Goal: Task Accomplishment & Management: Manage account settings

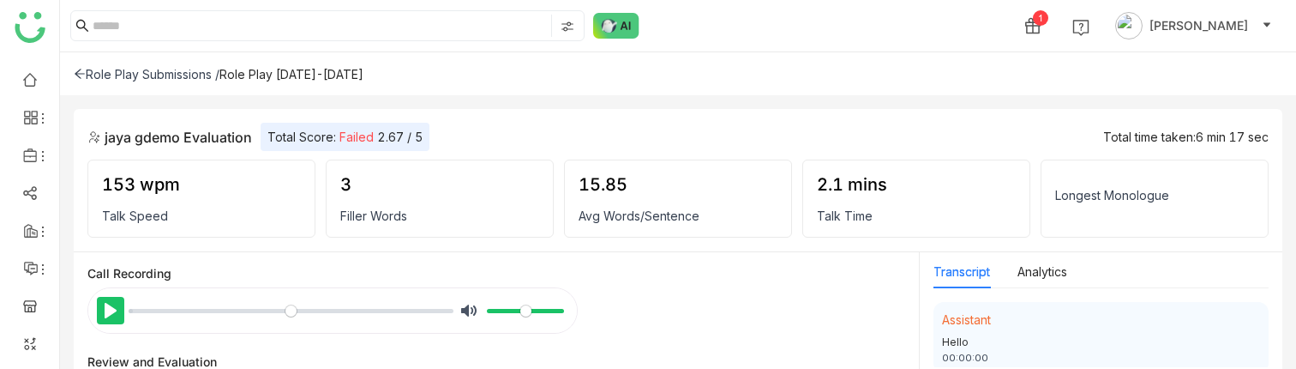
click at [111, 316] on button "Pause Play" at bounding box center [110, 310] width 27 height 27
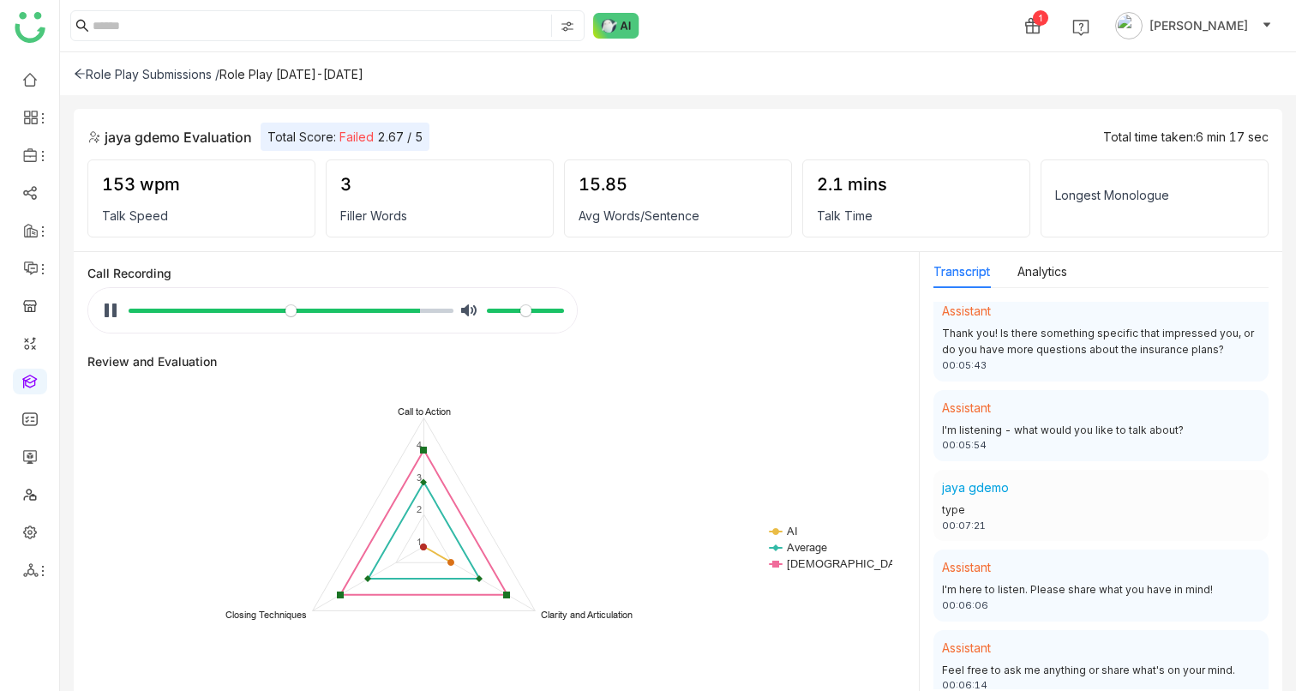
scroll to position [3412, 0]
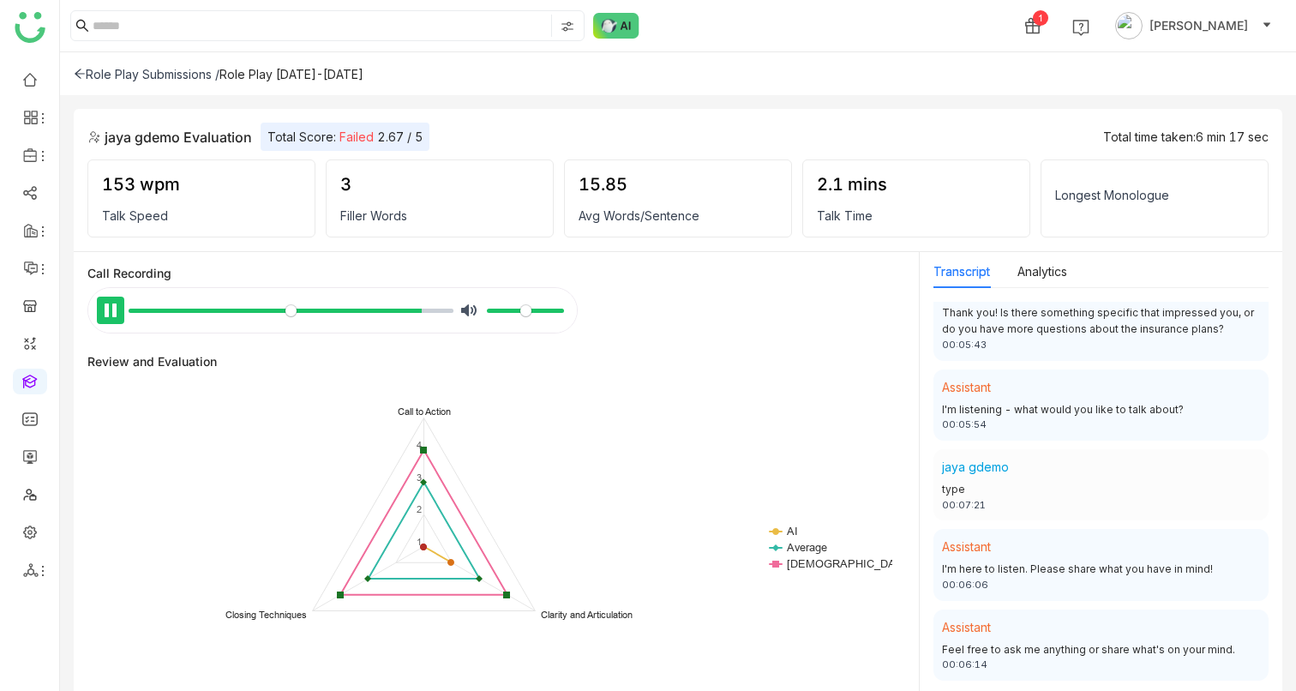
click at [112, 319] on button "Pause Play" at bounding box center [110, 310] width 27 height 27
type input "*****"
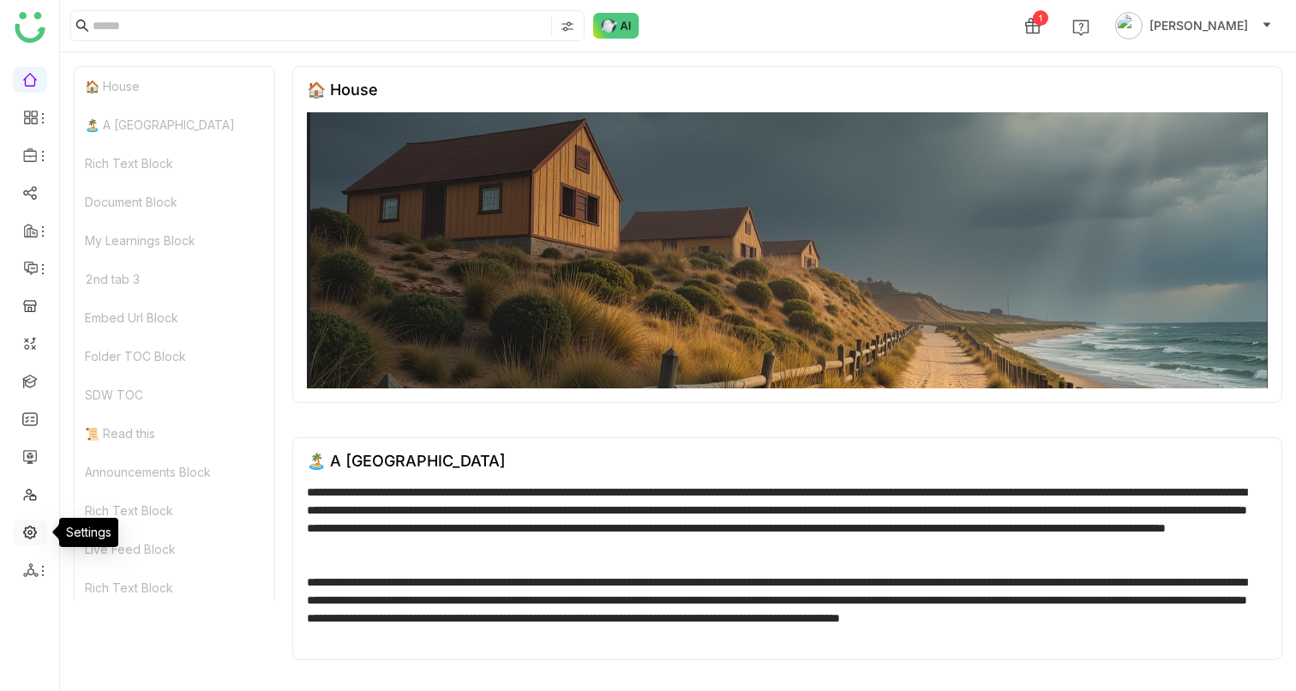
click at [27, 524] on link at bounding box center [29, 531] width 15 height 15
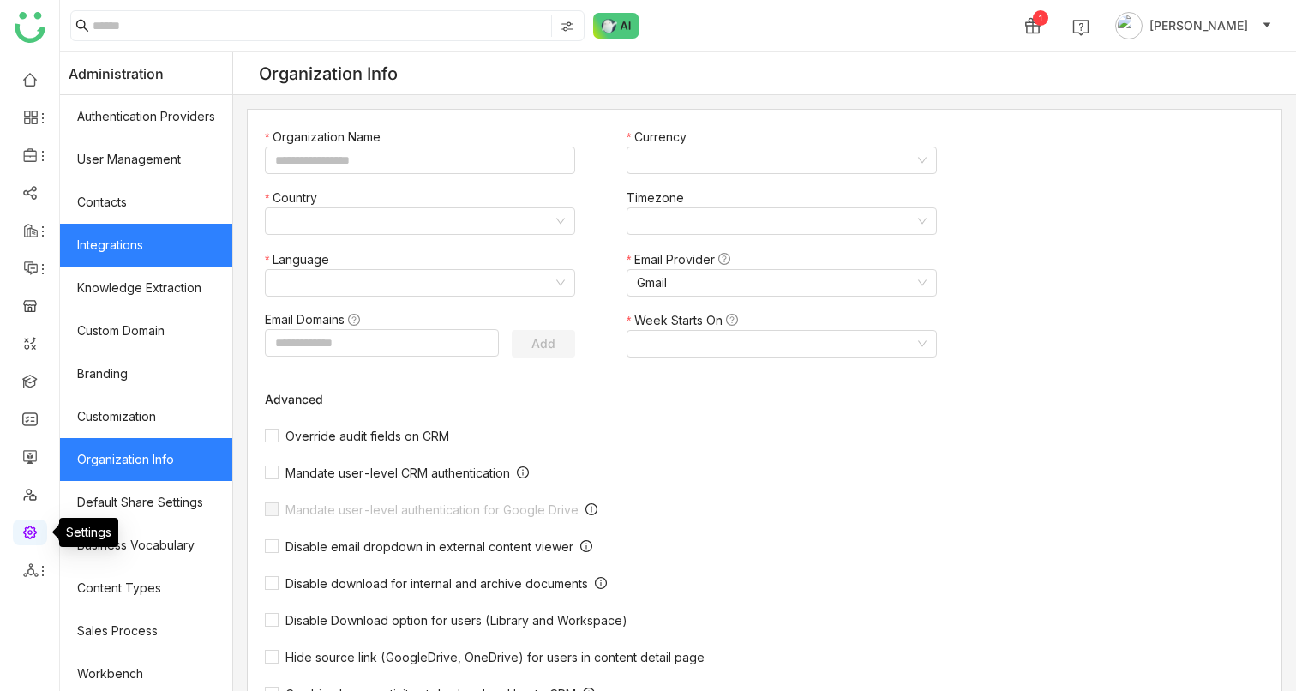
type input "*******"
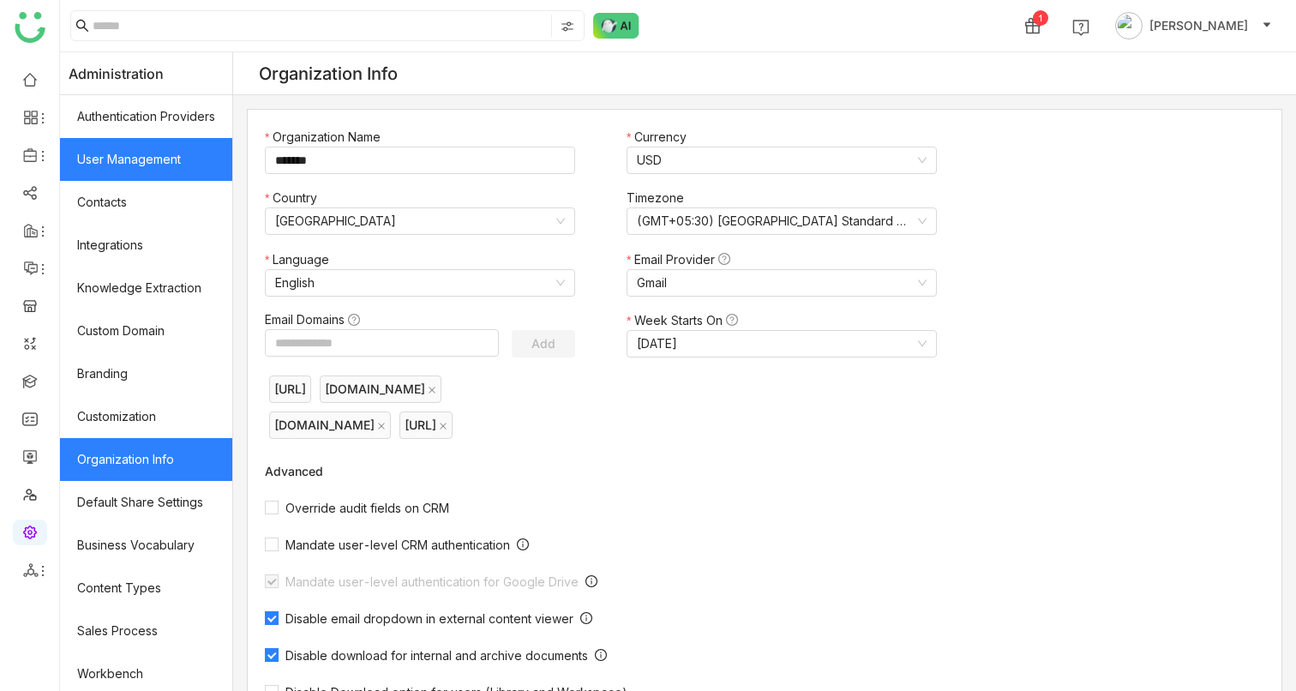
click at [147, 166] on link "User Management" at bounding box center [146, 159] width 172 height 43
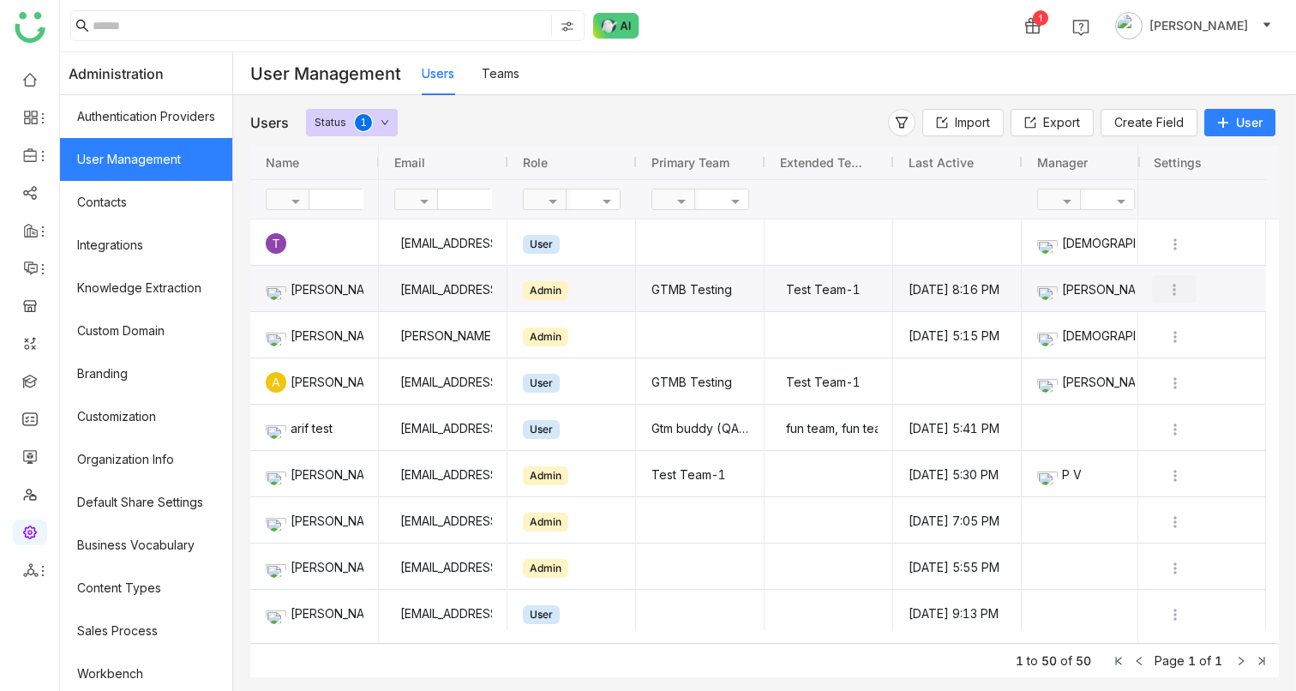
click at [1174, 290] on img "Press SPACE to select this row." at bounding box center [1174, 289] width 17 height 17
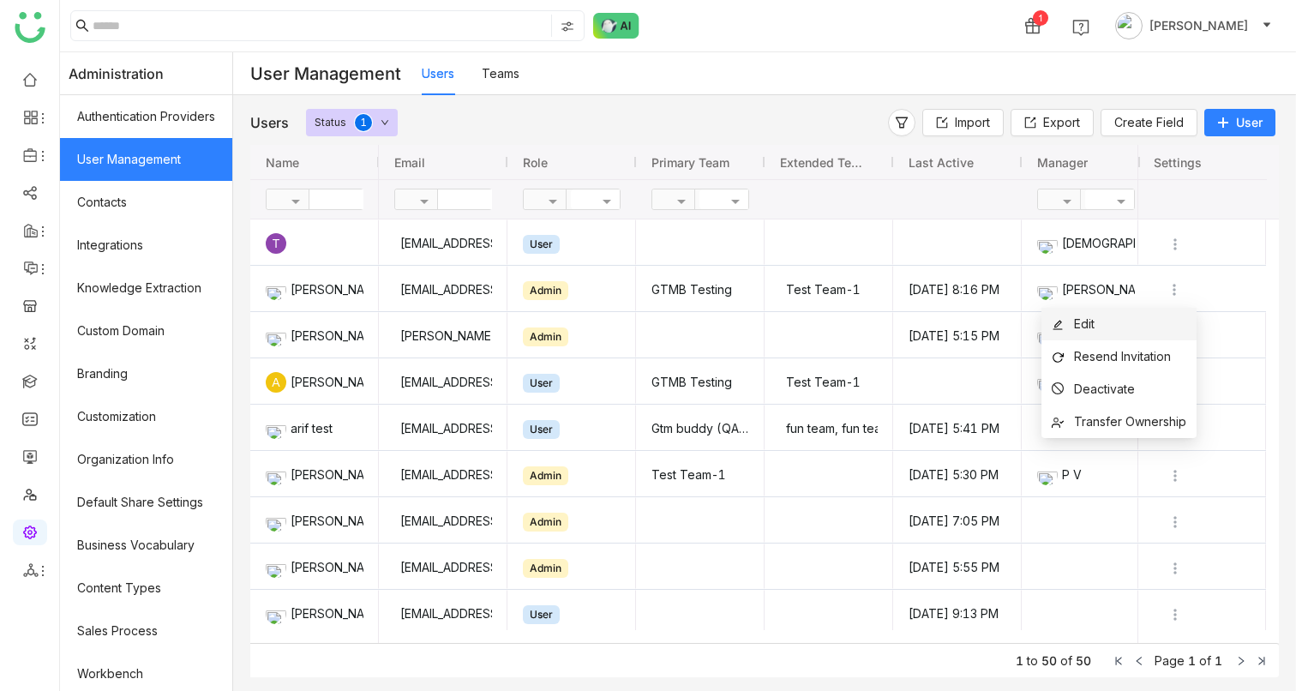
click at [1132, 318] on li "Edit" at bounding box center [1119, 324] width 155 height 33
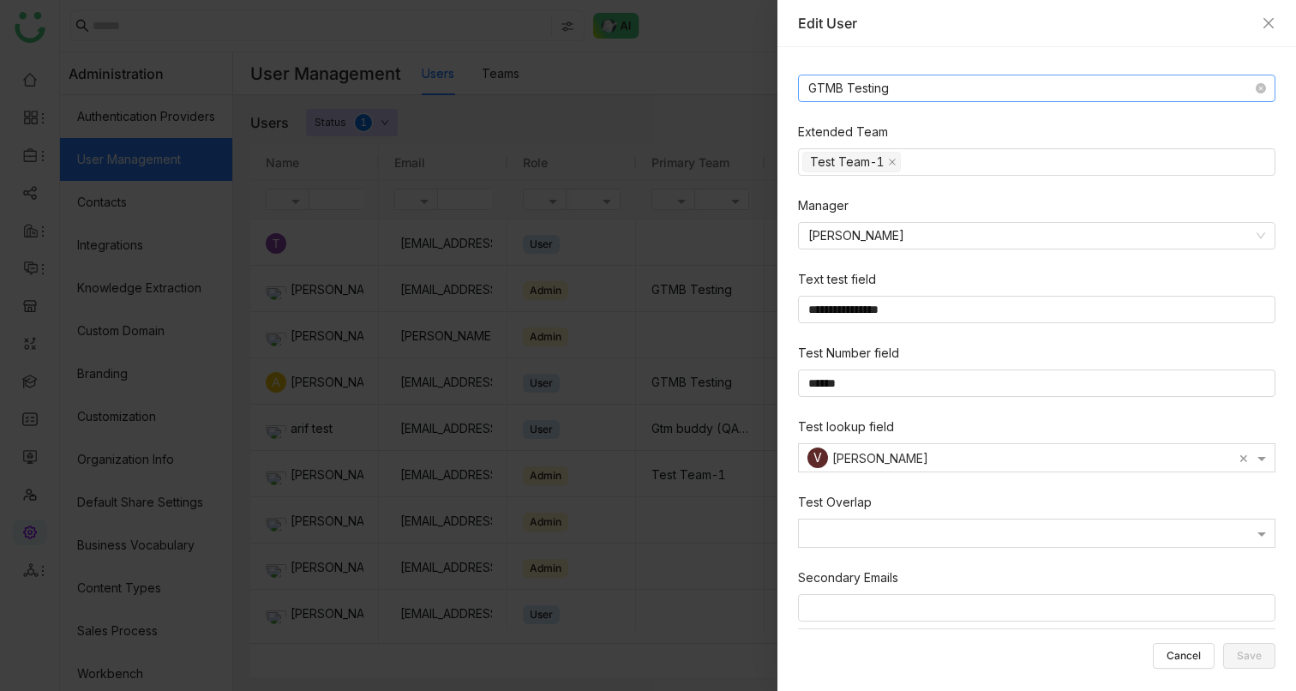
scroll to position [391, 0]
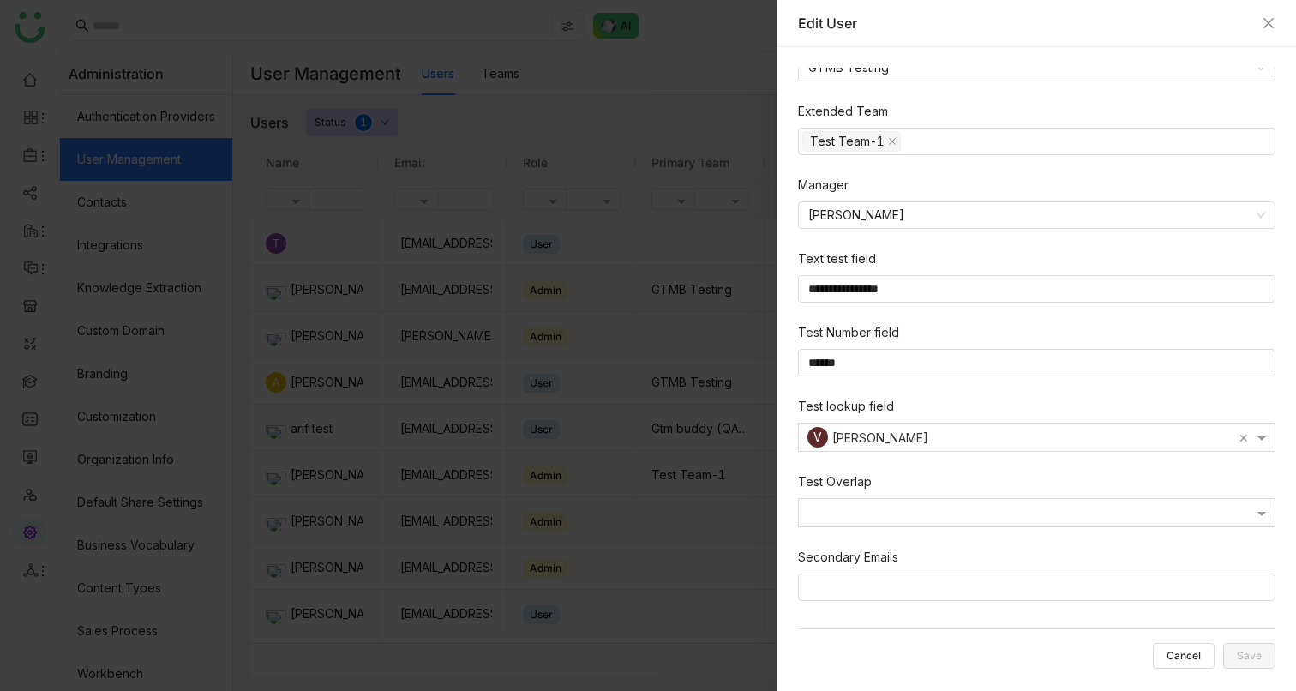
click at [890, 517] on div at bounding box center [1037, 514] width 476 height 15
click at [850, 481] on label "Test Overlap" at bounding box center [835, 481] width 74 height 19
click at [847, 582] on input at bounding box center [1040, 587] width 463 height 21
click at [848, 505] on div at bounding box center [1037, 512] width 476 height 21
click at [1013, 564] on div "Secondary Emails" at bounding box center [1037, 561] width 478 height 26
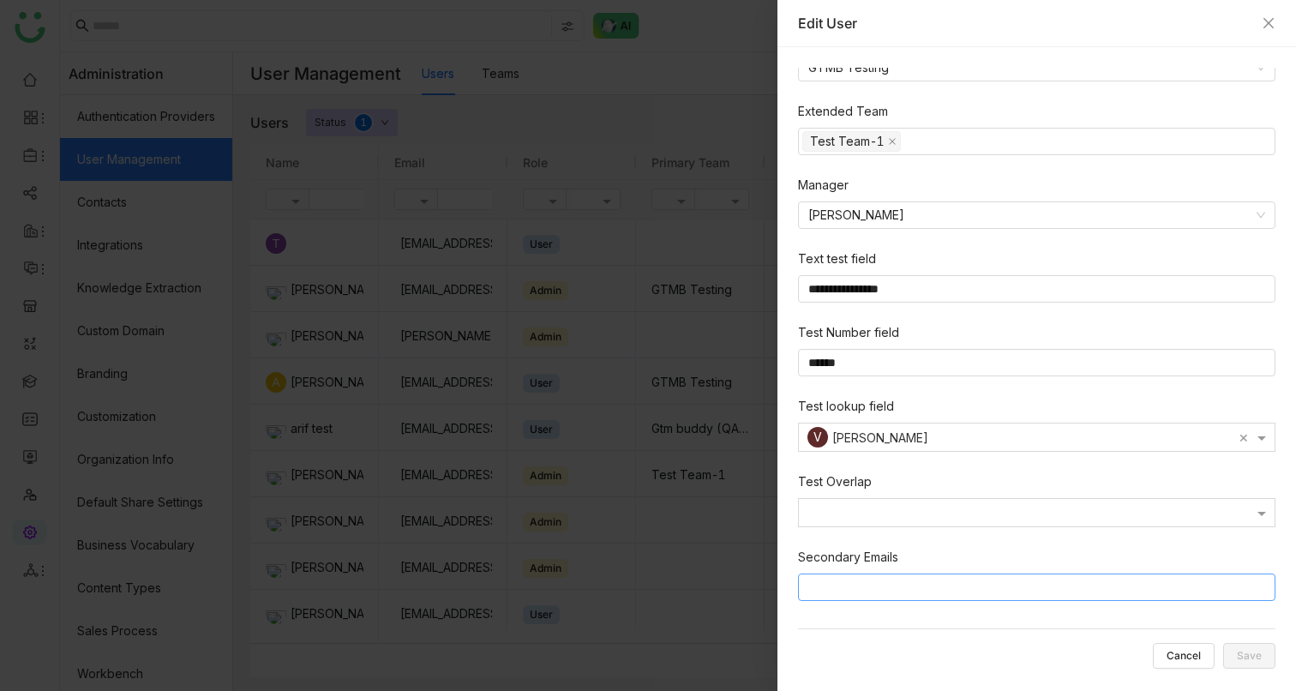
click at [899, 582] on input at bounding box center [1040, 587] width 463 height 21
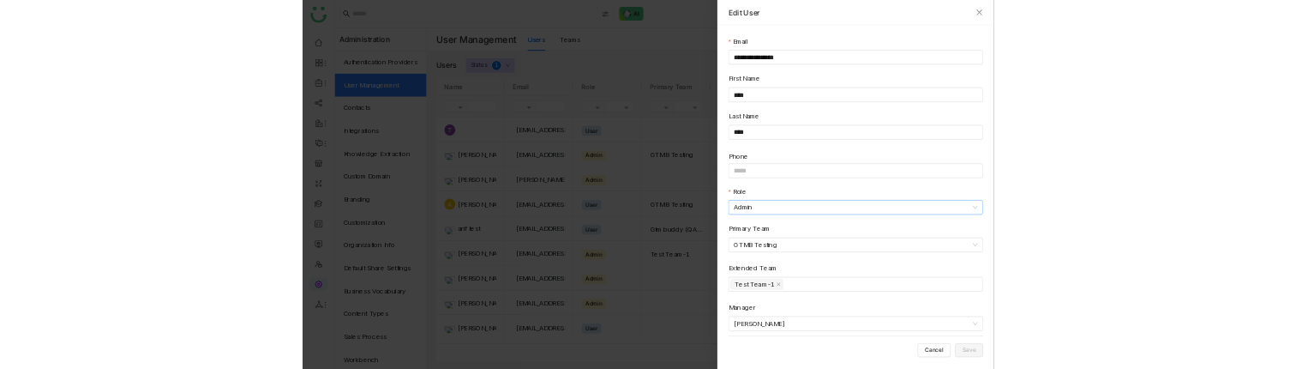
scroll to position [21, 0]
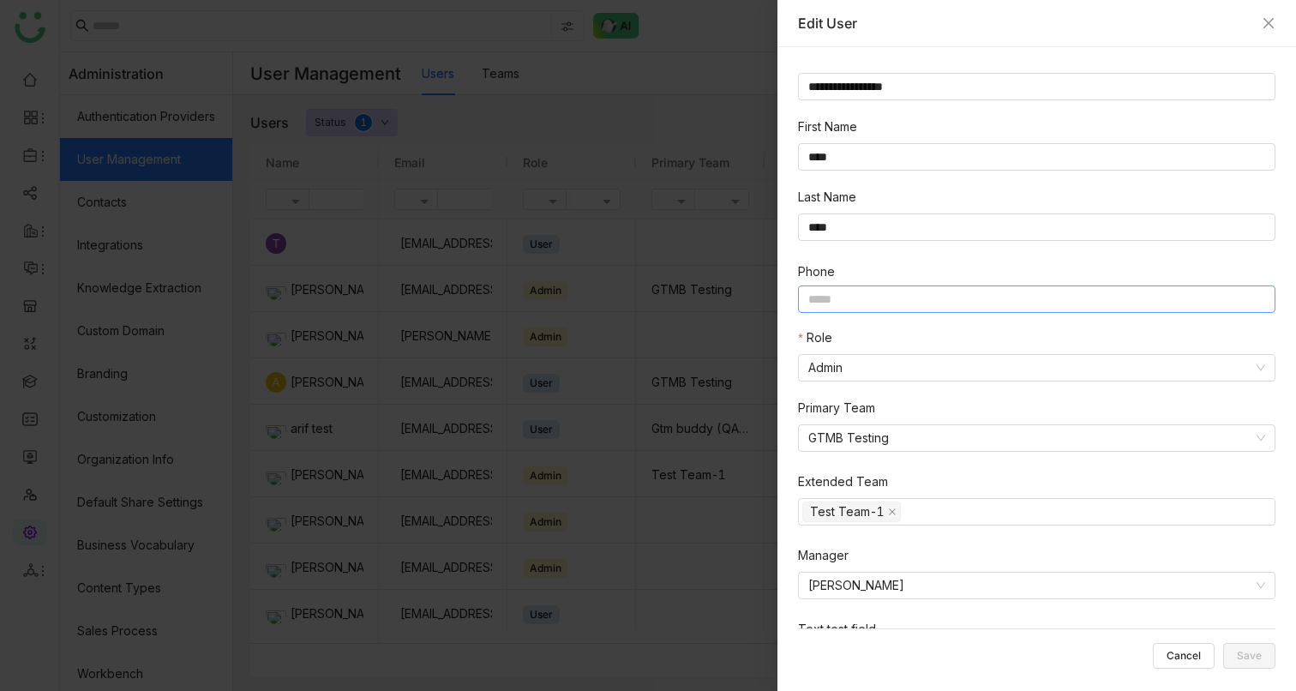
click at [844, 298] on input at bounding box center [1037, 299] width 478 height 27
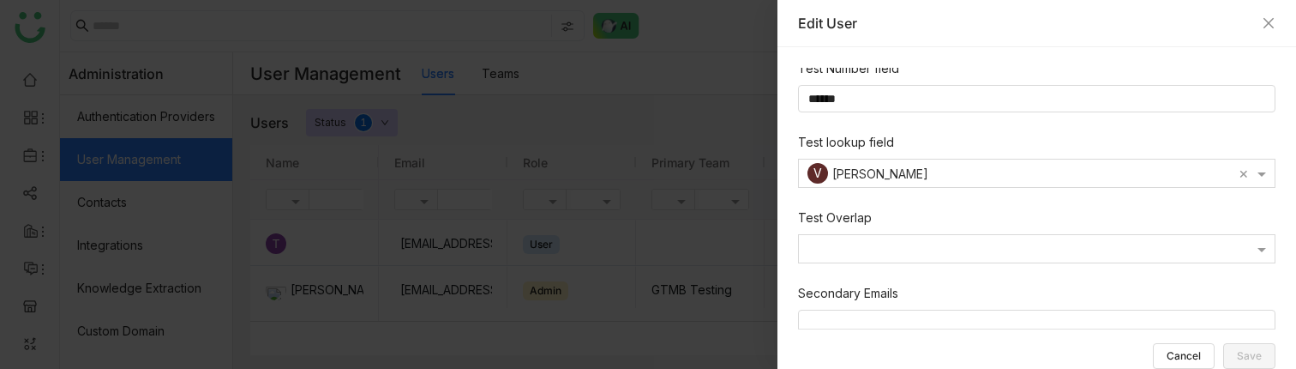
scroll to position [691, 0]
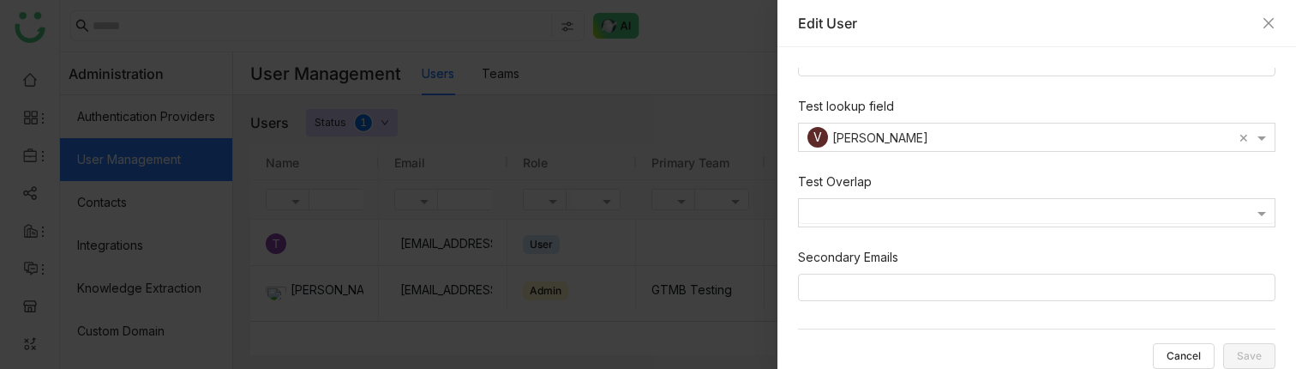
click at [925, 208] on div at bounding box center [1037, 214] width 476 height 15
click at [867, 133] on div at bounding box center [1037, 138] width 476 height 15
click at [859, 104] on label "Test lookup field" at bounding box center [846, 106] width 96 height 19
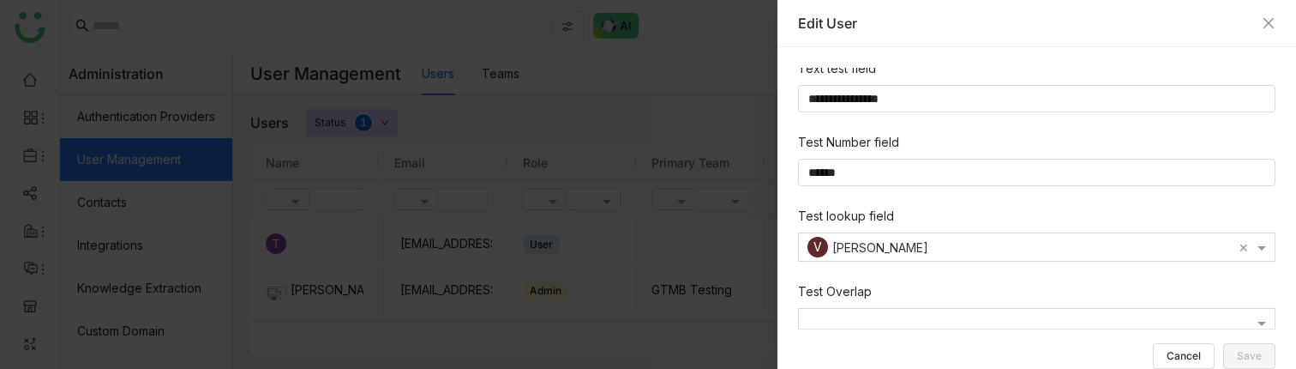
scroll to position [580, 0]
click at [868, 171] on input "******" at bounding box center [1037, 174] width 476 height 26
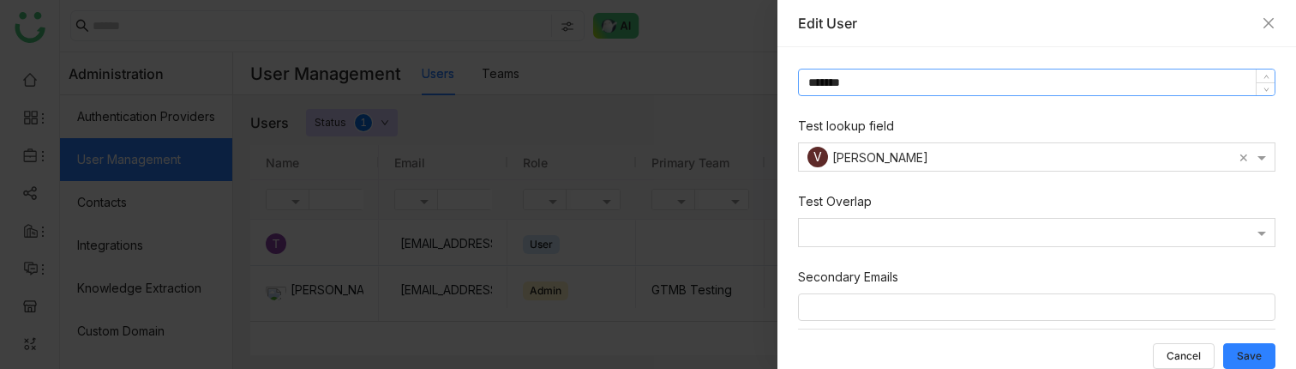
scroll to position [691, 0]
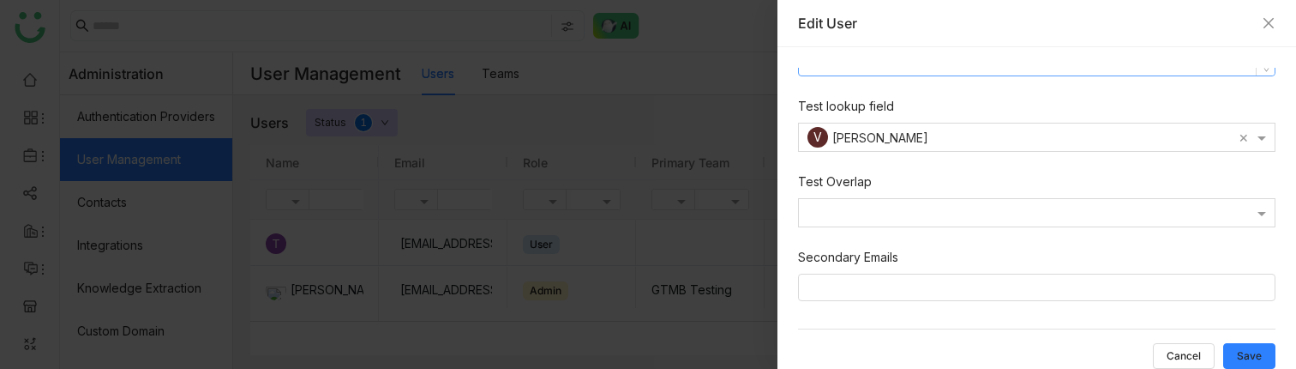
type input "*******"
click at [1244, 356] on span "Save" at bounding box center [1249, 356] width 25 height 0
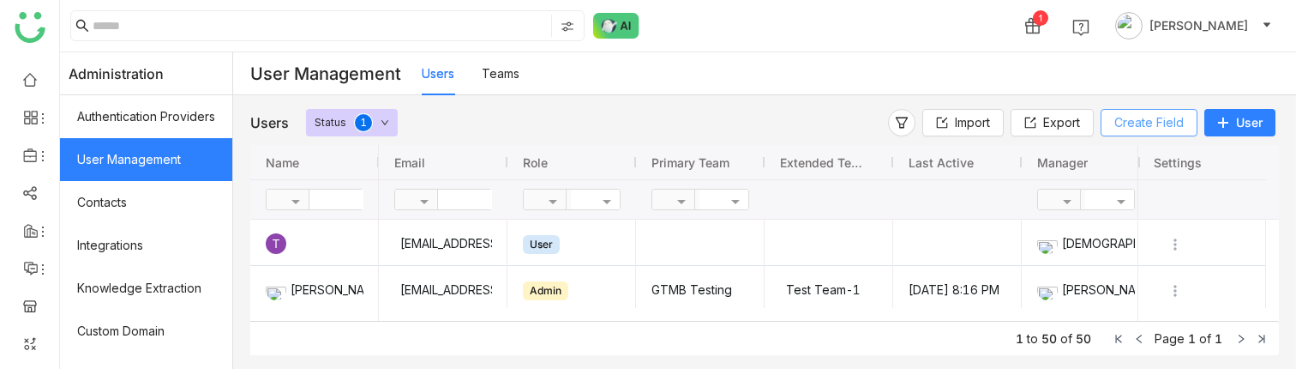
click at [1112, 128] on button "Create Field" at bounding box center [1149, 122] width 97 height 27
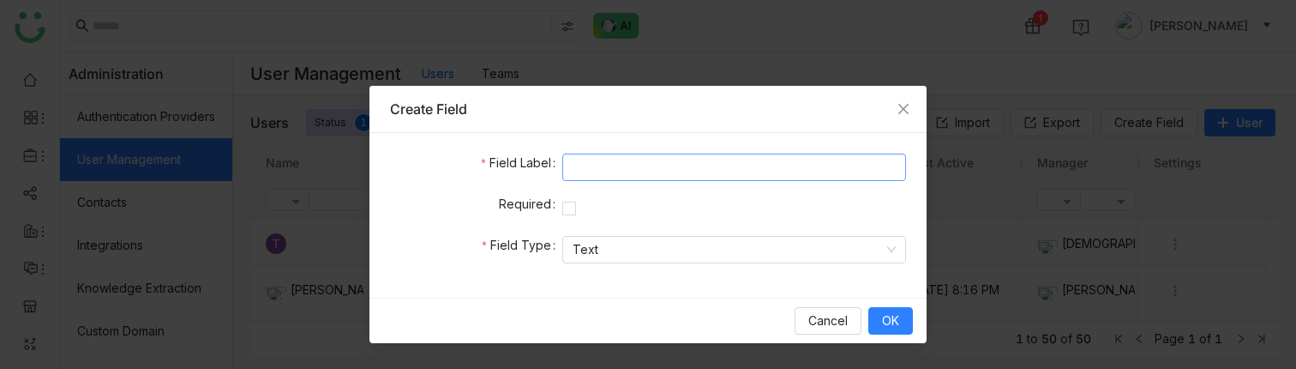
click at [580, 177] on input at bounding box center [734, 166] width 344 height 27
type input "****"
click at [600, 244] on nz-select-item "Text" at bounding box center [734, 250] width 323 height 26
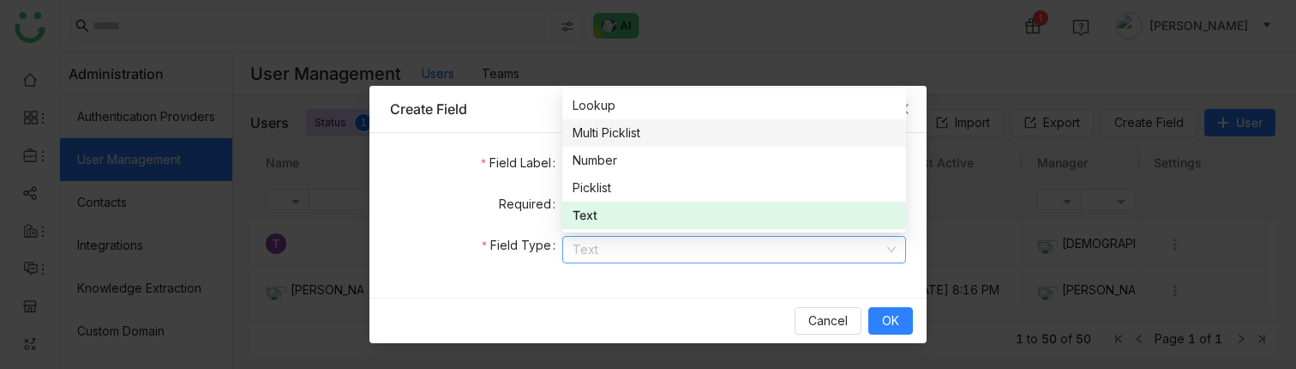
click at [611, 129] on div "Multi Picklist" at bounding box center [734, 132] width 323 height 19
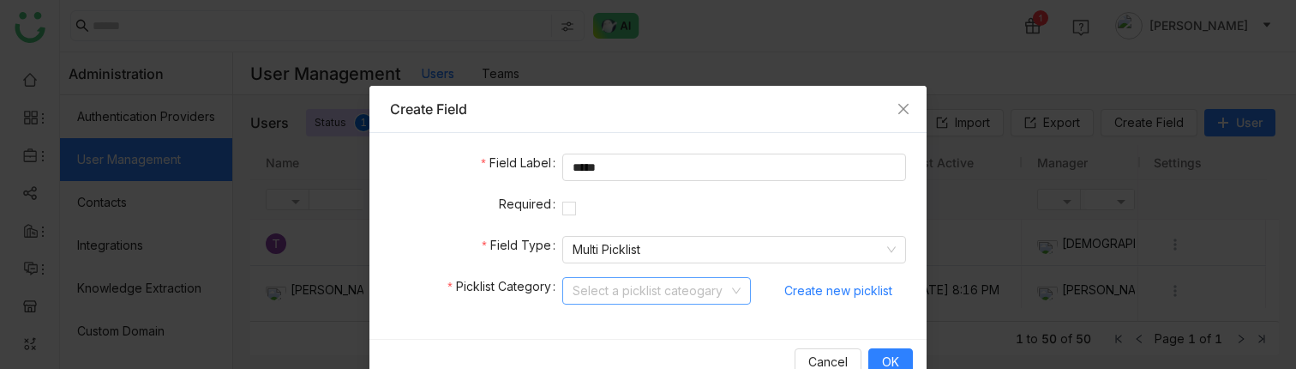
click at [604, 289] on input at bounding box center [651, 291] width 156 height 26
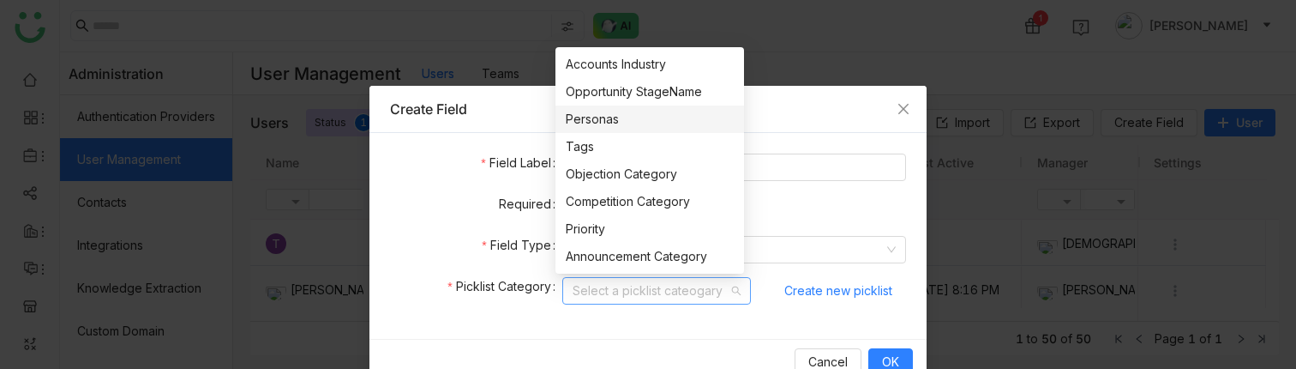
click at [618, 119] on div "Personas" at bounding box center [650, 119] width 168 height 19
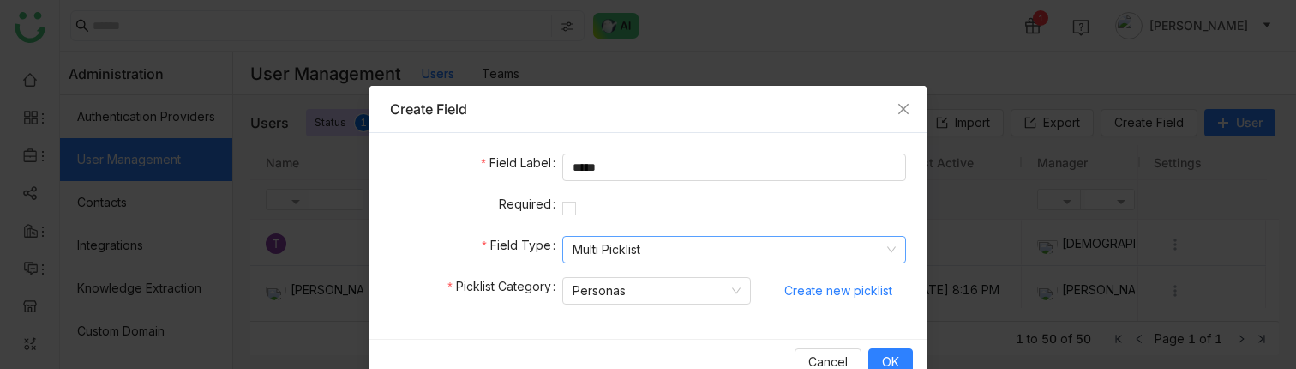
scroll to position [36, 0]
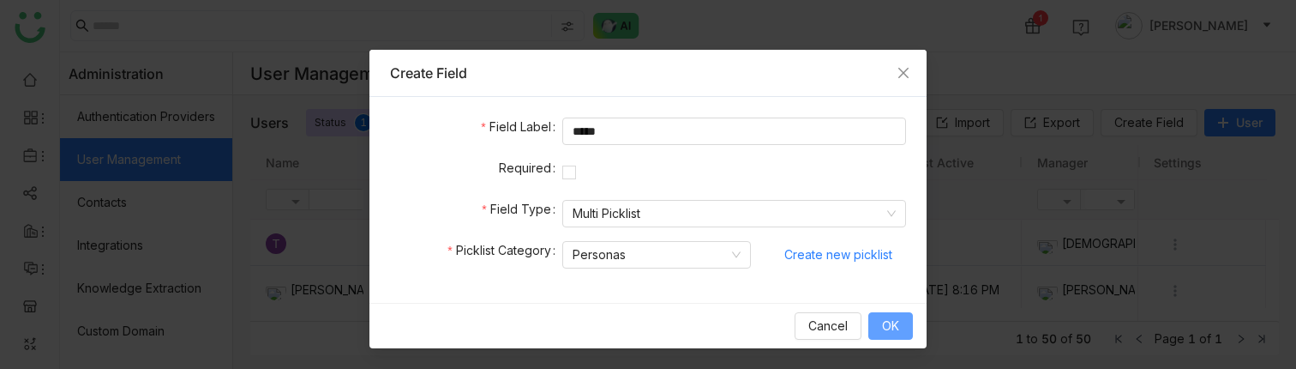
click at [872, 330] on button "OK" at bounding box center [891, 325] width 45 height 27
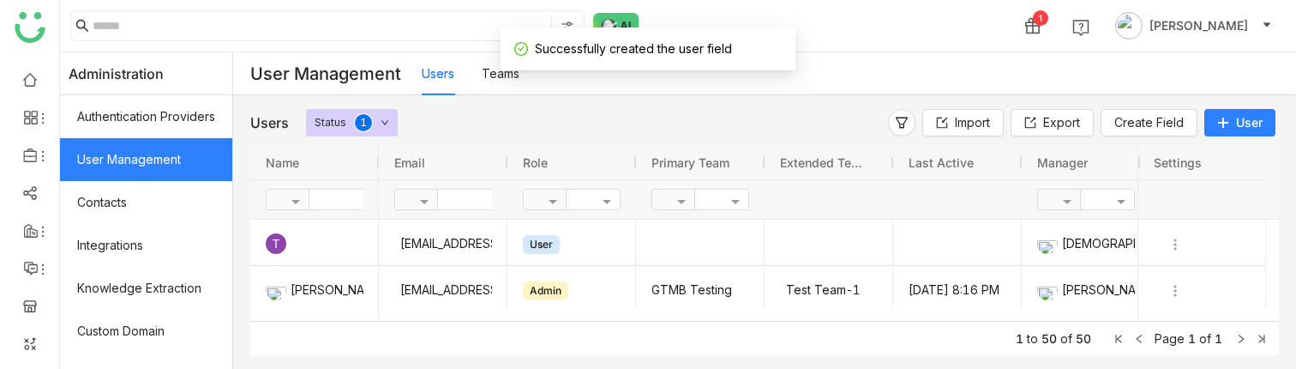
scroll to position [0, 0]
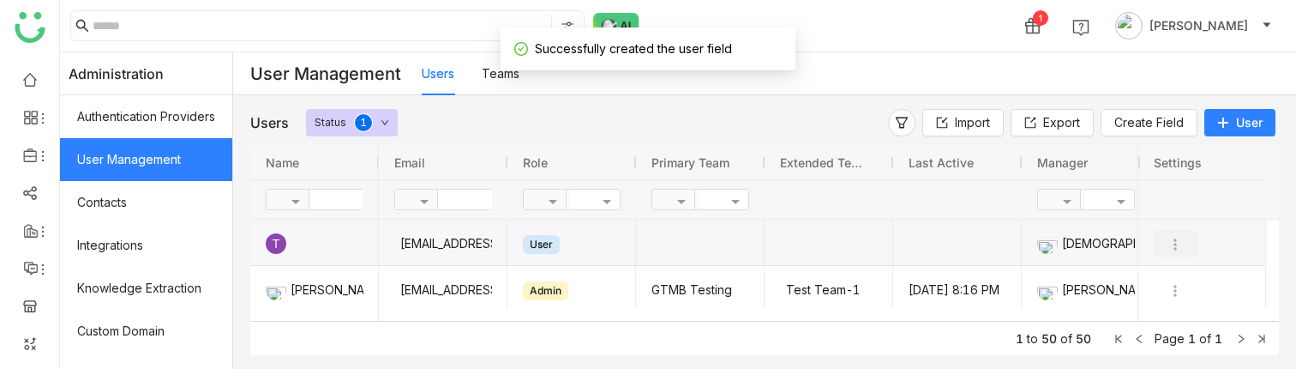
click at [1173, 243] on img "Press SPACE to select this row." at bounding box center [1175, 244] width 17 height 17
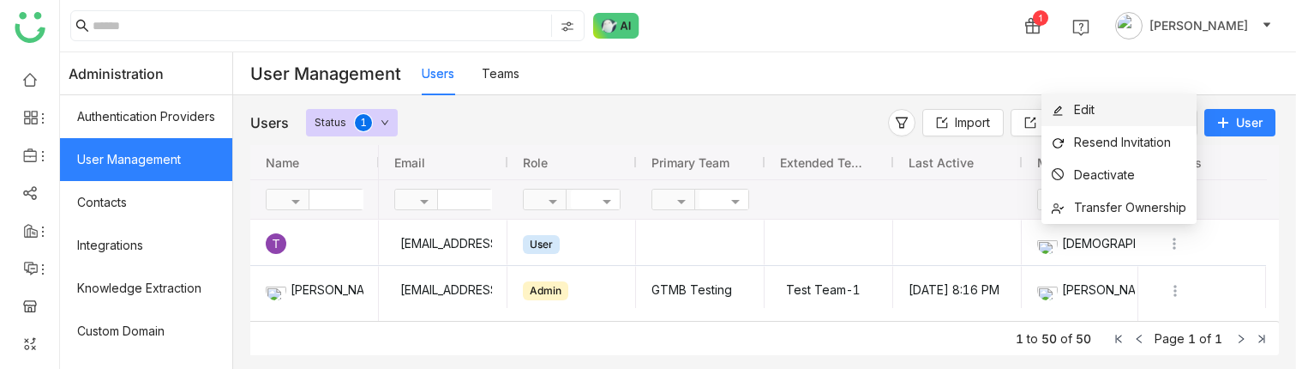
click at [1092, 113] on span "Edit" at bounding box center [1084, 109] width 21 height 15
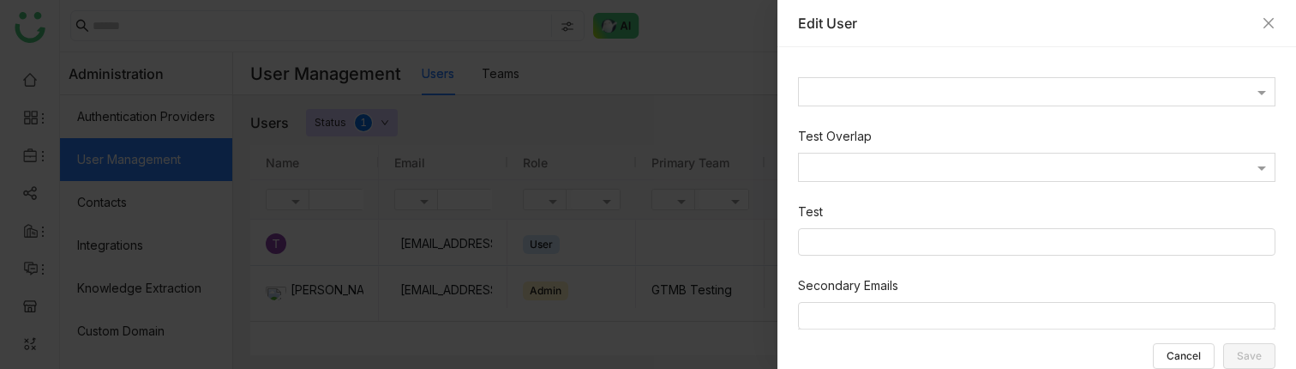
scroll to position [765, 0]
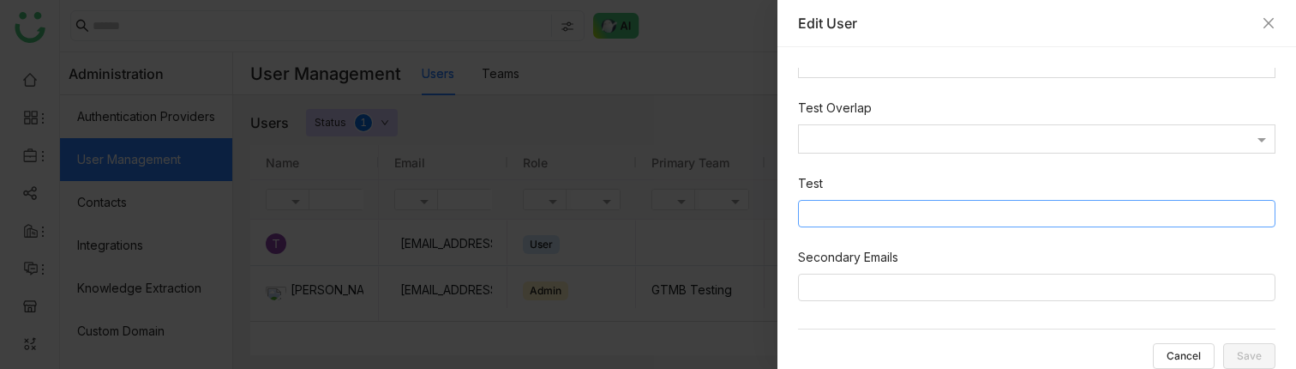
click at [923, 214] on nz-select-top-control at bounding box center [1037, 213] width 478 height 27
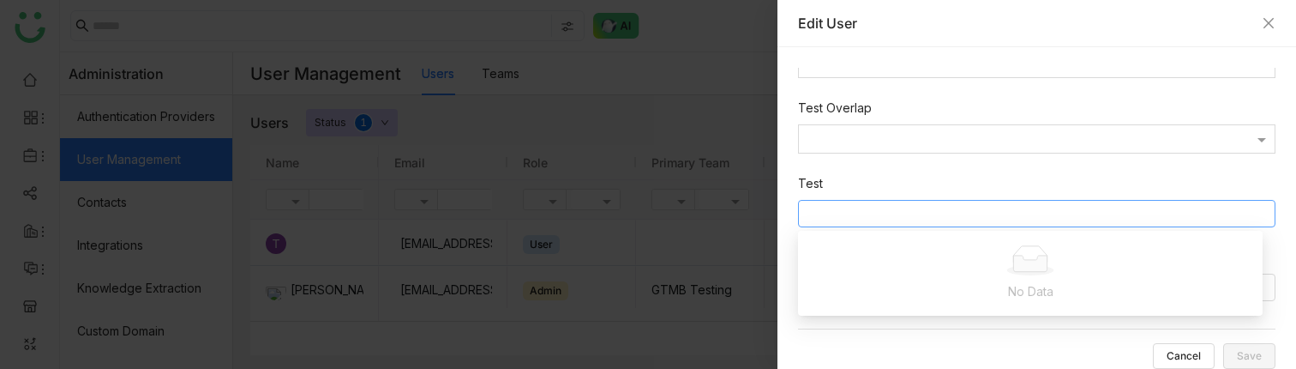
click at [910, 182] on nz-form-item "Test" at bounding box center [1040, 204] width 484 height 60
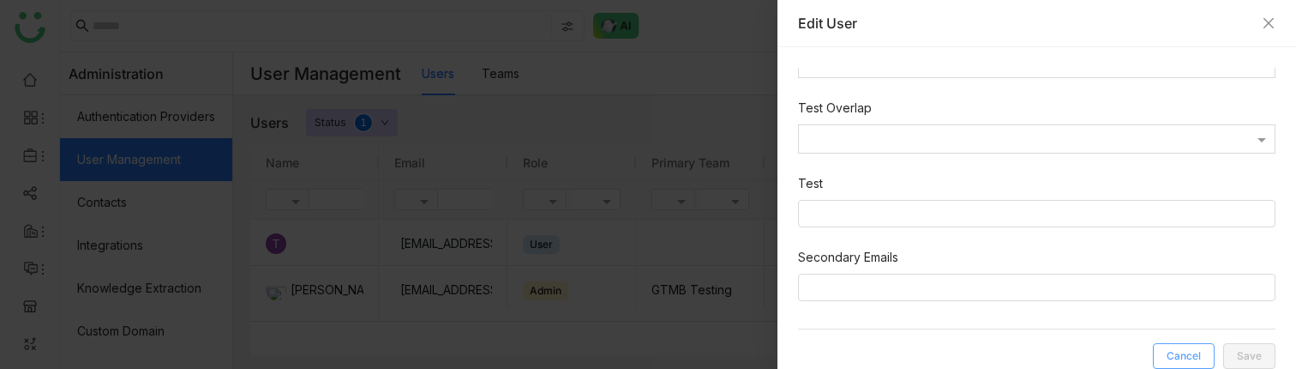
click at [1186, 356] on span "Cancel" at bounding box center [1184, 356] width 34 height 0
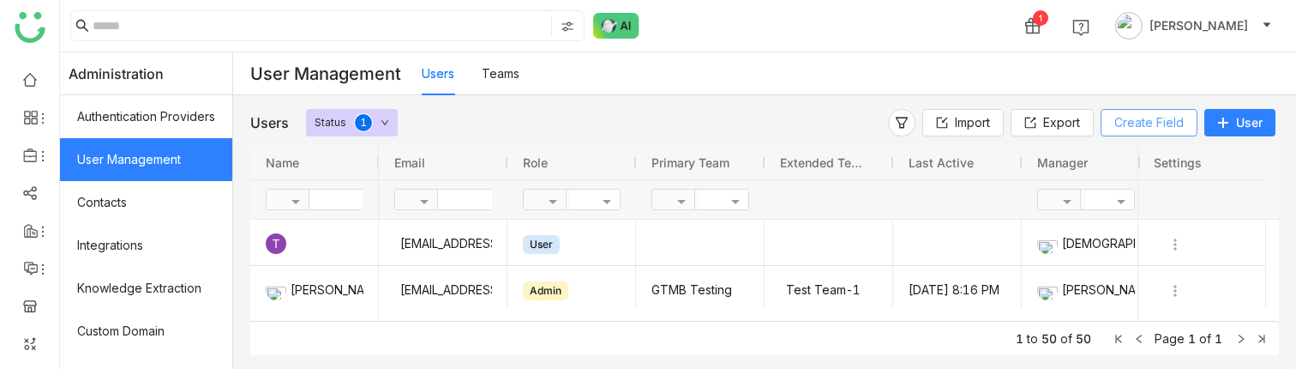
click at [1117, 125] on span "Create Field" at bounding box center [1149, 122] width 69 height 19
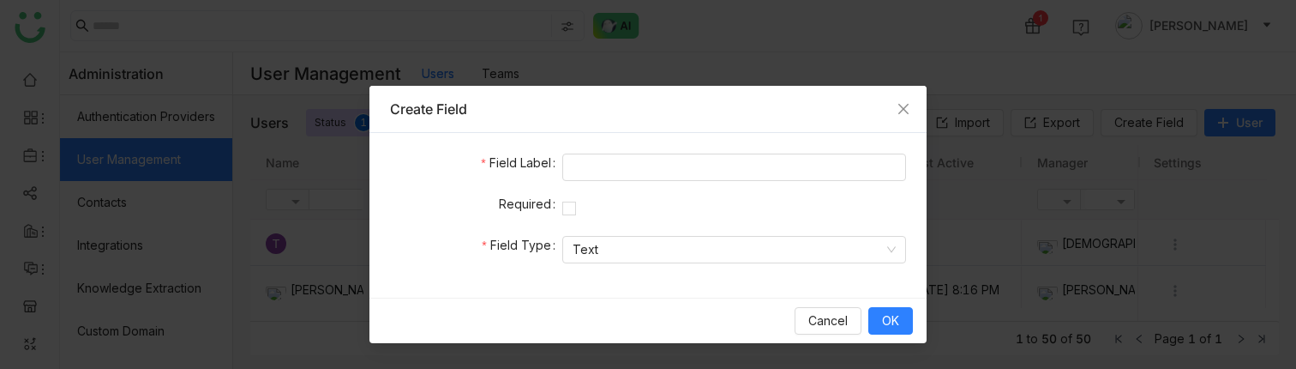
click at [710, 182] on form "Field Label Required Field Type Text" at bounding box center [648, 214] width 516 height 123
click at [652, 157] on input at bounding box center [734, 166] width 344 height 27
type input "*******"
click at [588, 256] on nz-select-item "Text" at bounding box center [734, 250] width 323 height 26
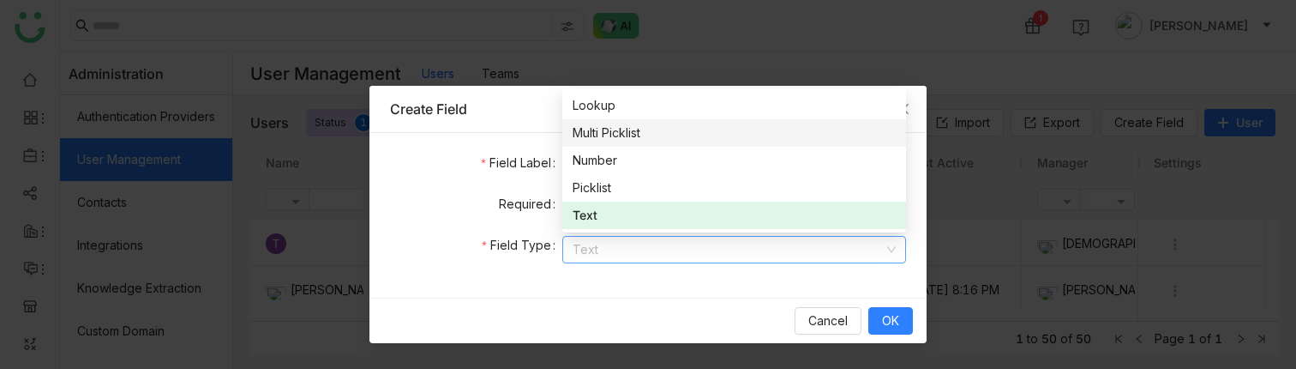
click at [604, 137] on div "Multi Picklist" at bounding box center [734, 132] width 323 height 19
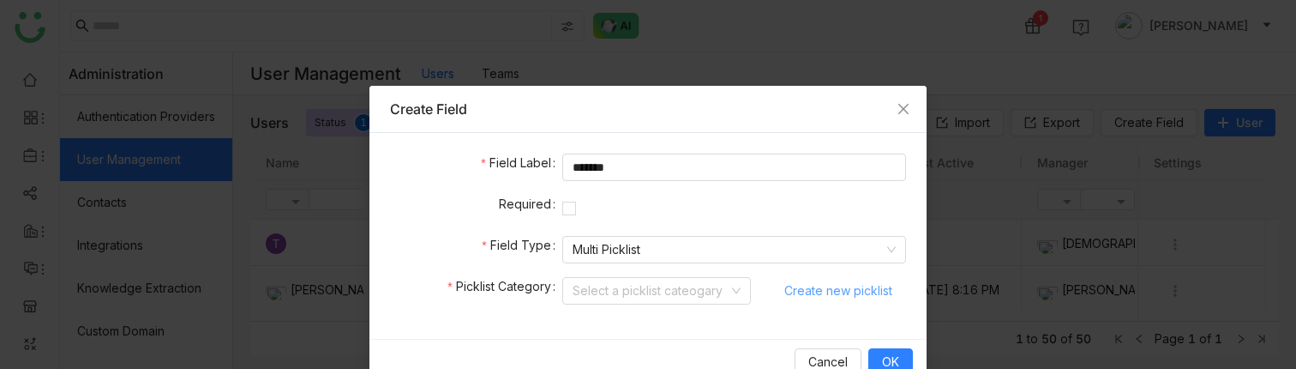
click at [812, 288] on span "Create new picklist" at bounding box center [839, 291] width 108 height 26
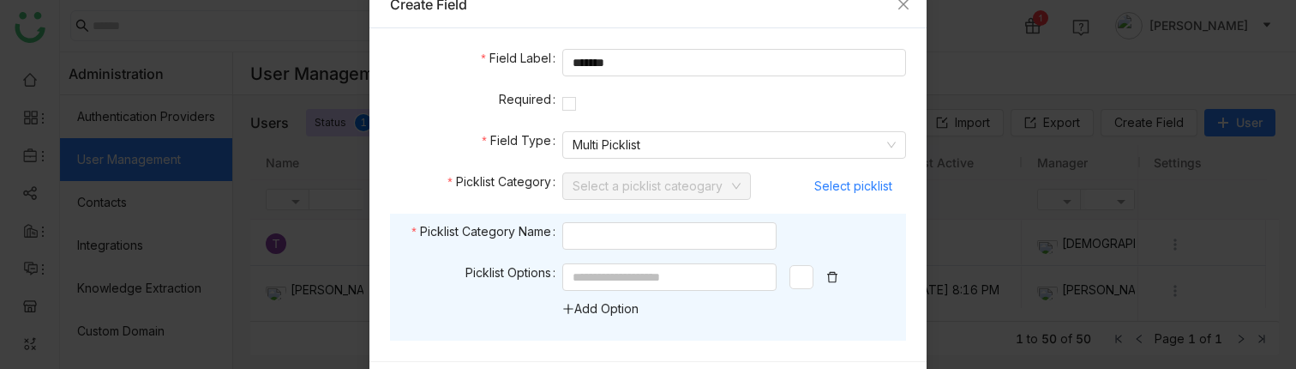
scroll to position [108, 0]
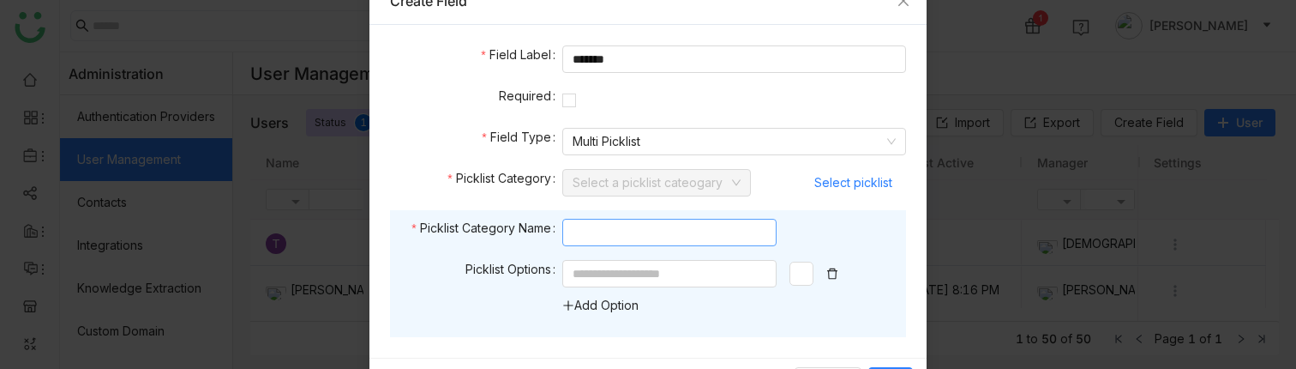
click at [607, 226] on input at bounding box center [669, 232] width 214 height 27
type input "*"
click at [614, 264] on input at bounding box center [669, 273] width 214 height 27
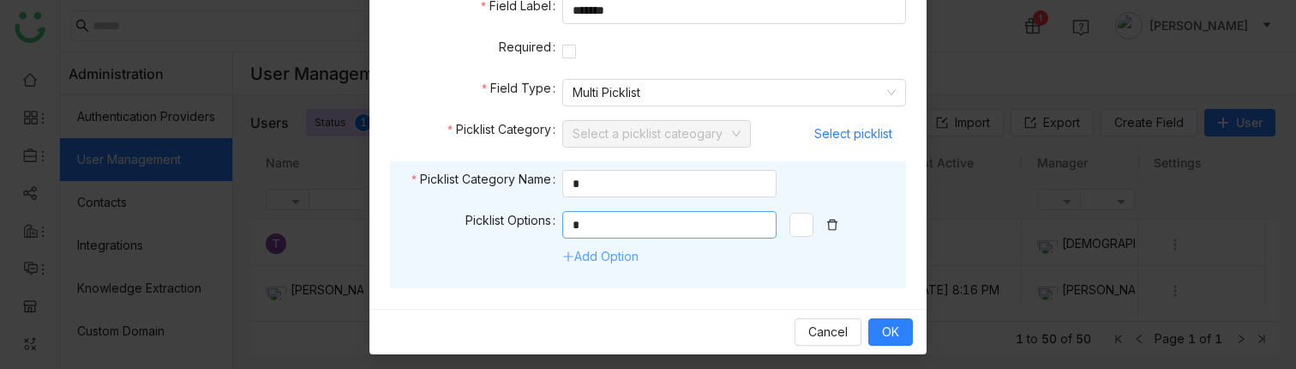
type input "*"
click at [598, 260] on link "Add Option" at bounding box center [600, 256] width 76 height 15
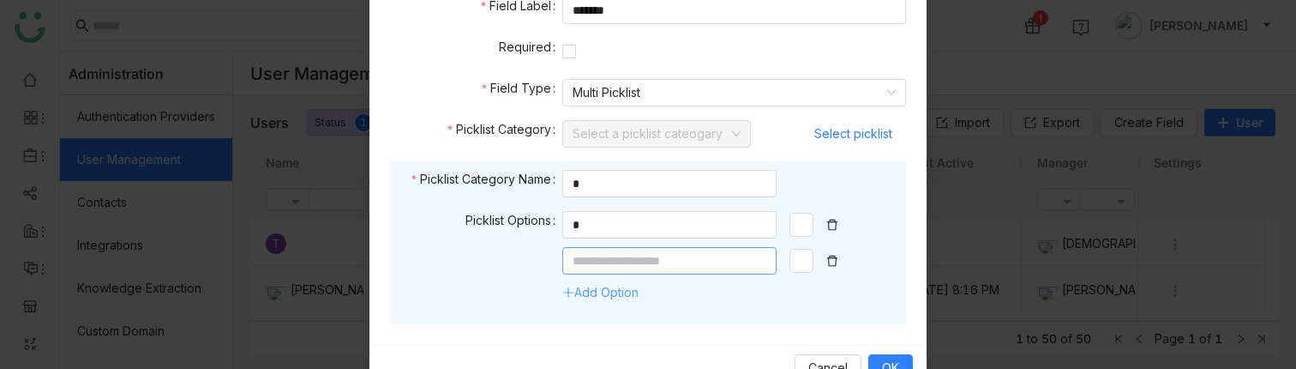
click at [598, 260] on input at bounding box center [669, 260] width 214 height 27
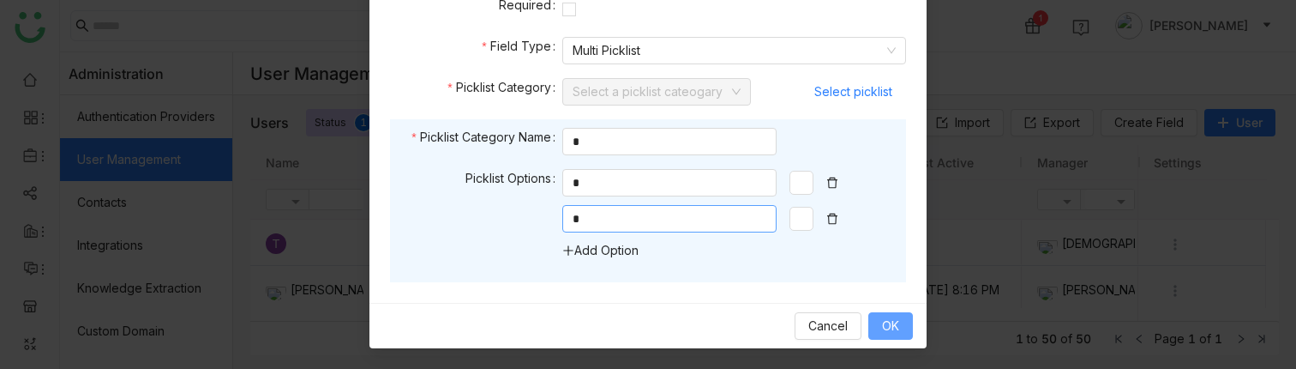
type input "*"
click at [893, 319] on button "OK" at bounding box center [891, 325] width 45 height 27
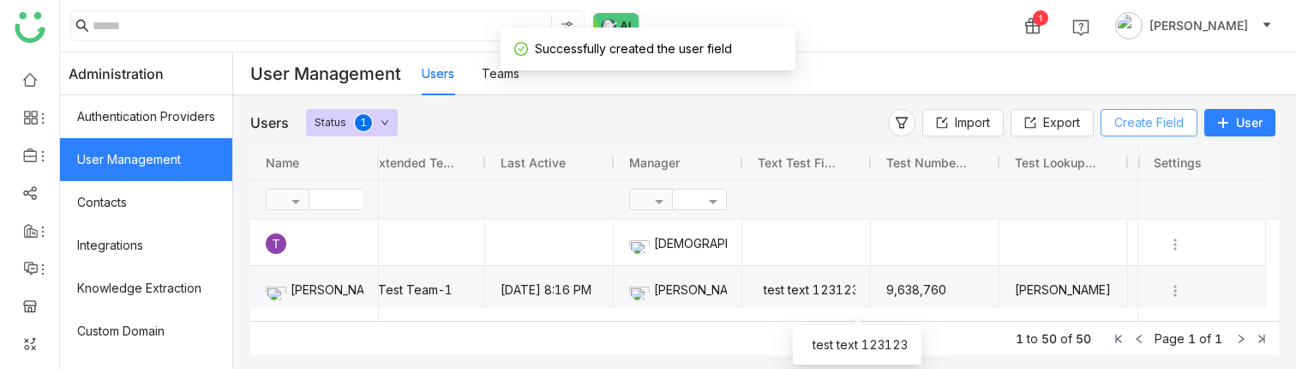
scroll to position [0, 0]
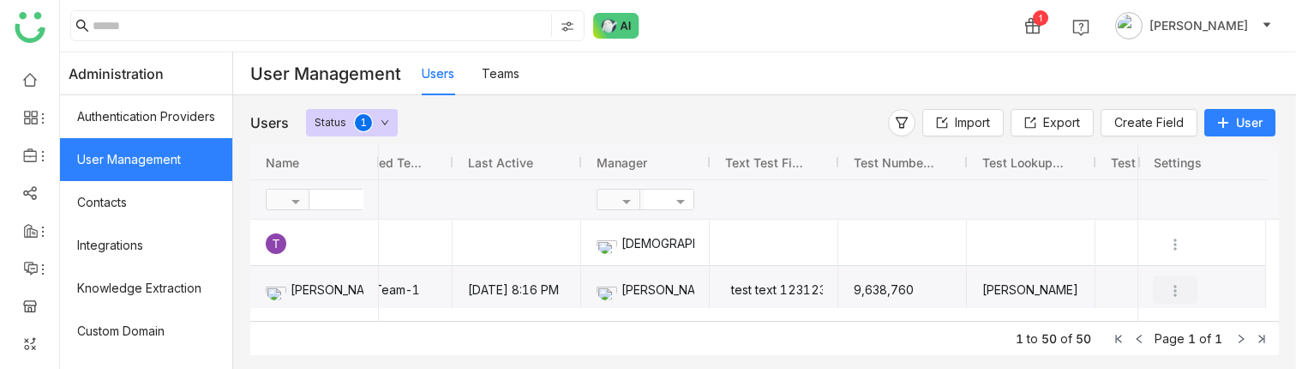
click at [1167, 291] on img "Press SPACE to select this row." at bounding box center [1175, 290] width 17 height 17
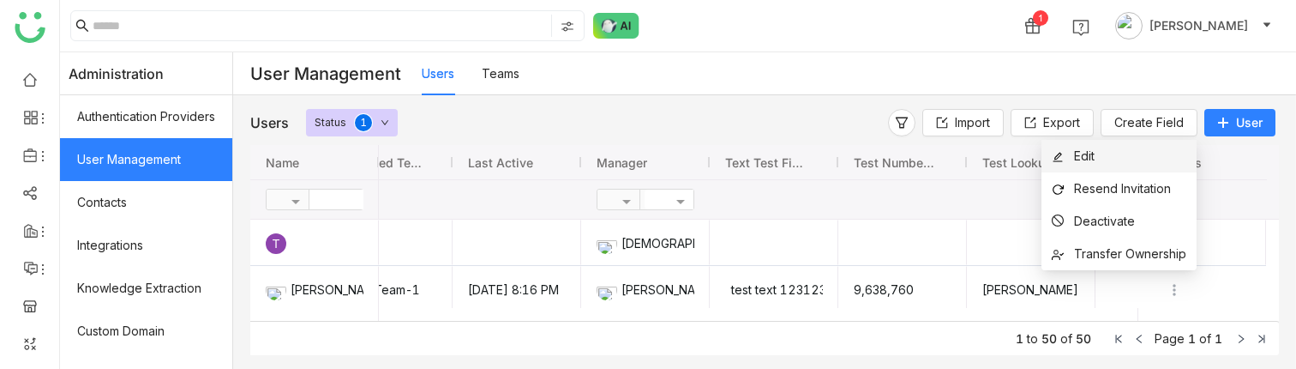
click at [1092, 162] on span "Edit" at bounding box center [1084, 155] width 21 height 15
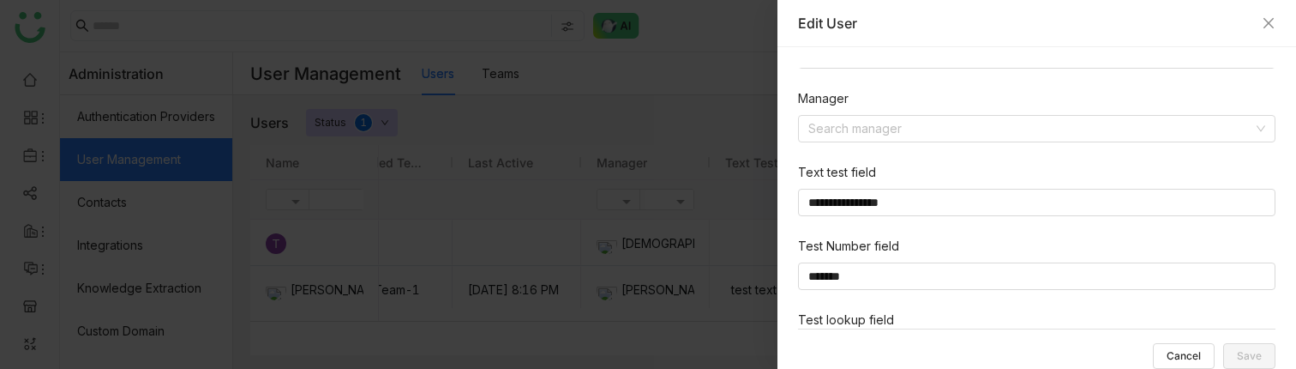
scroll to position [839, 0]
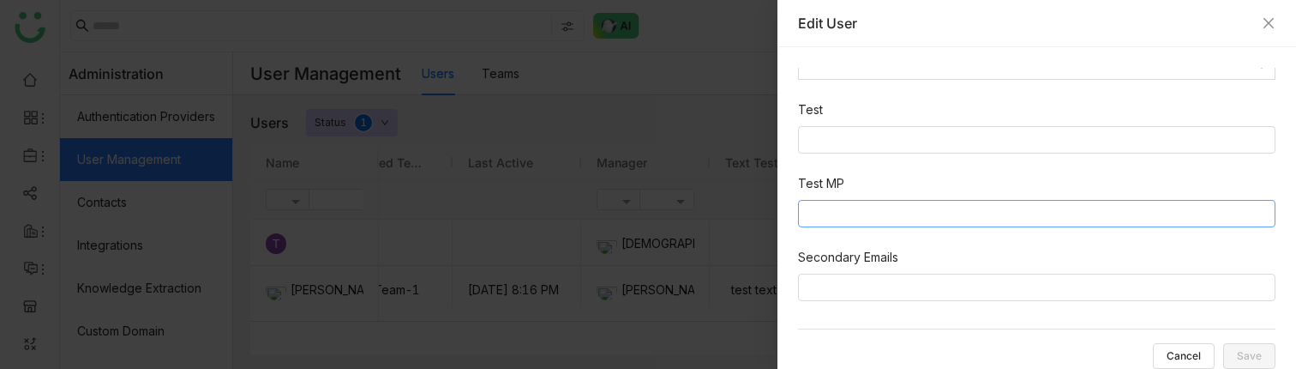
click at [860, 223] on nz-select-top-control at bounding box center [1037, 213] width 478 height 27
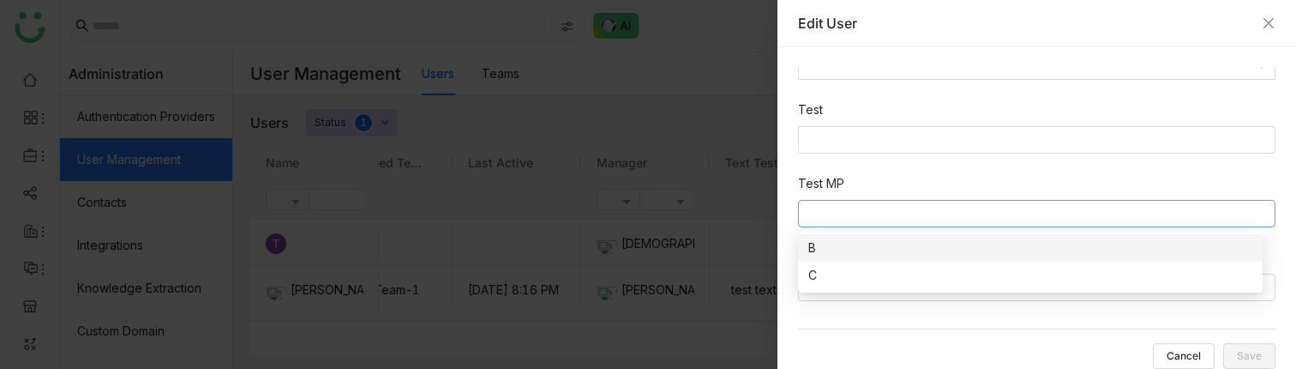
click at [844, 248] on div "B" at bounding box center [1031, 247] width 444 height 19
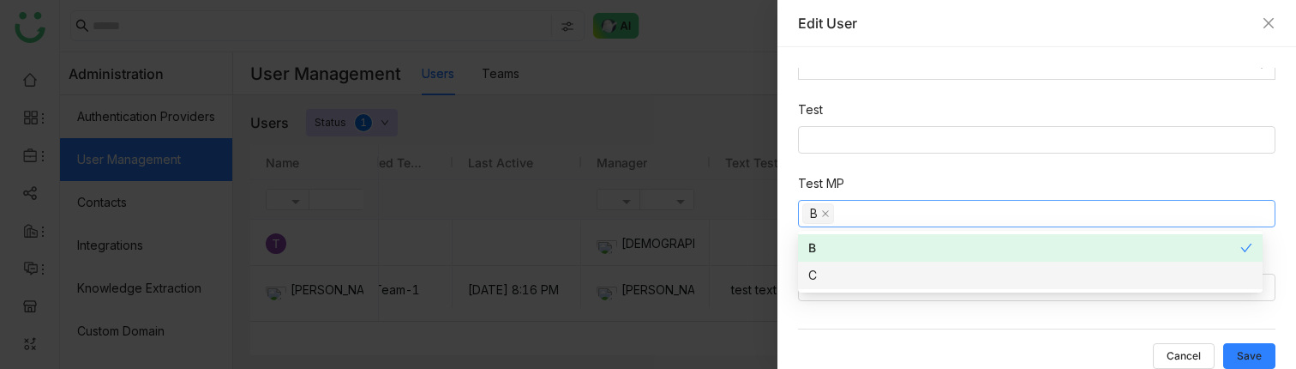
click at [1009, 283] on div "C" at bounding box center [1031, 275] width 444 height 19
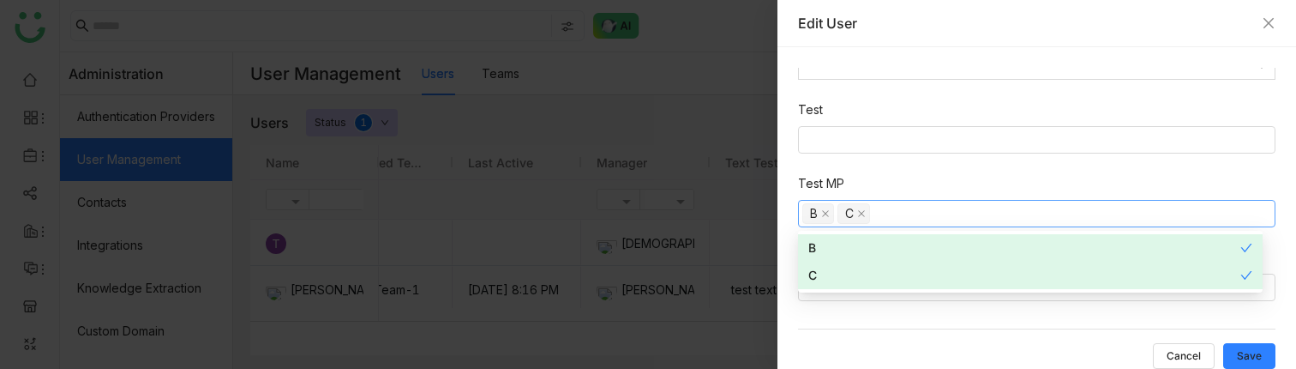
click at [1009, 335] on div "Cancel Save" at bounding box center [1037, 348] width 478 height 40
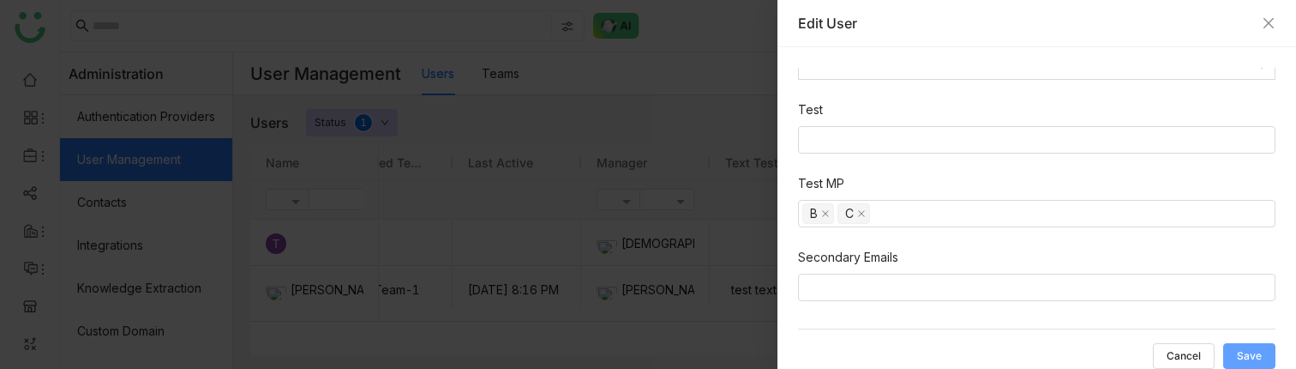
click at [1265, 354] on button "Save" at bounding box center [1250, 356] width 52 height 26
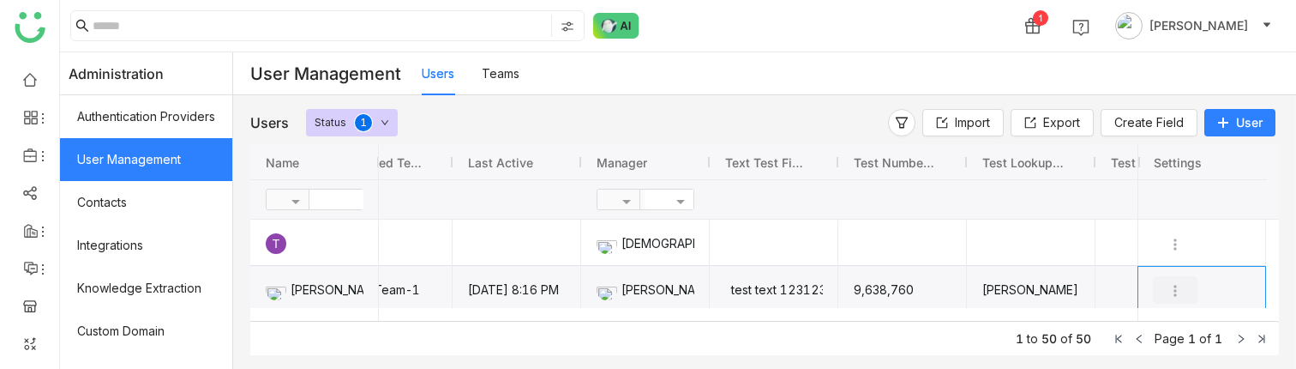
click at [1172, 288] on img "Press SPACE to select this row." at bounding box center [1175, 290] width 17 height 17
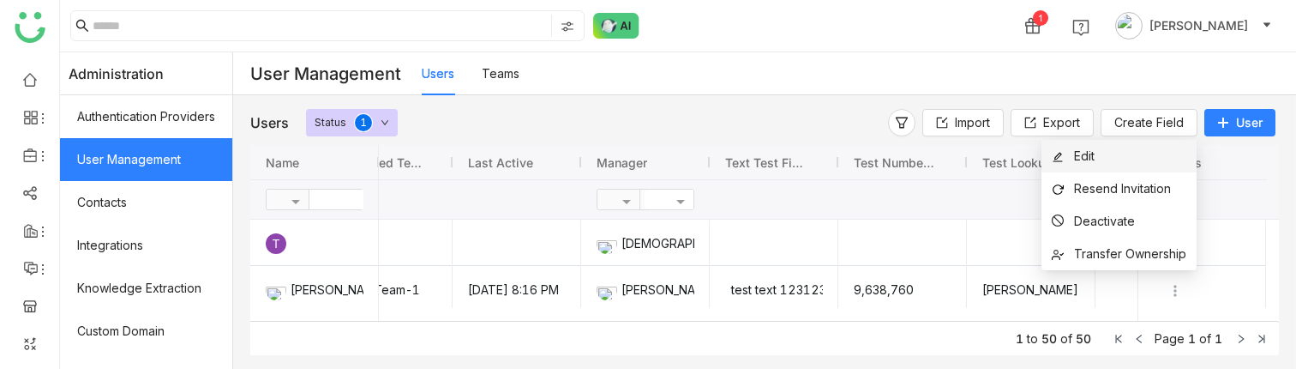
click at [1091, 159] on span "Edit" at bounding box center [1084, 155] width 21 height 15
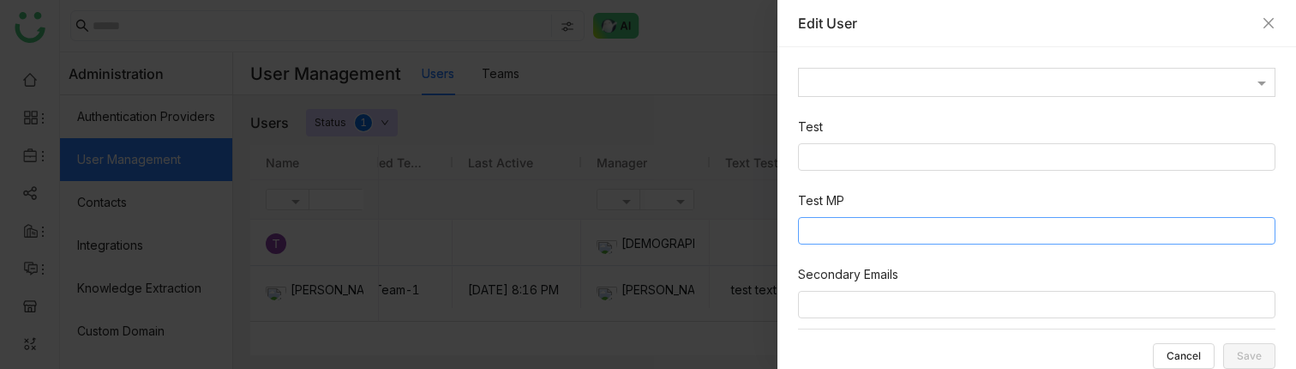
click at [883, 233] on nz-select-top-control at bounding box center [1037, 230] width 478 height 27
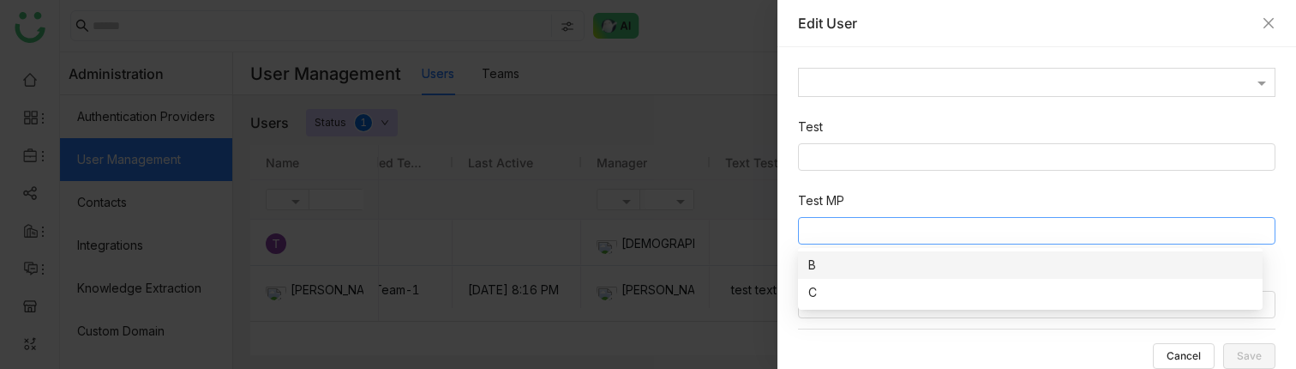
click at [851, 264] on div "B" at bounding box center [1031, 265] width 444 height 19
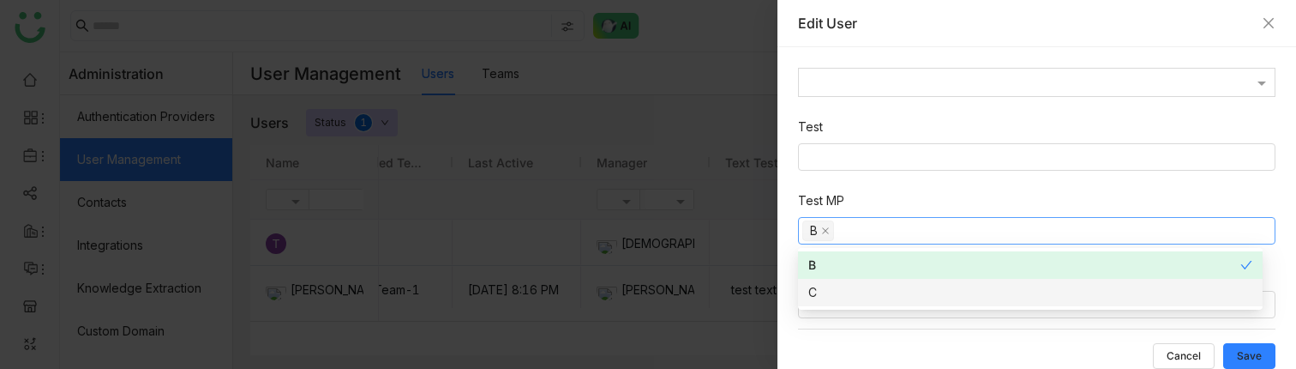
click at [836, 290] on div "C" at bounding box center [1031, 292] width 444 height 19
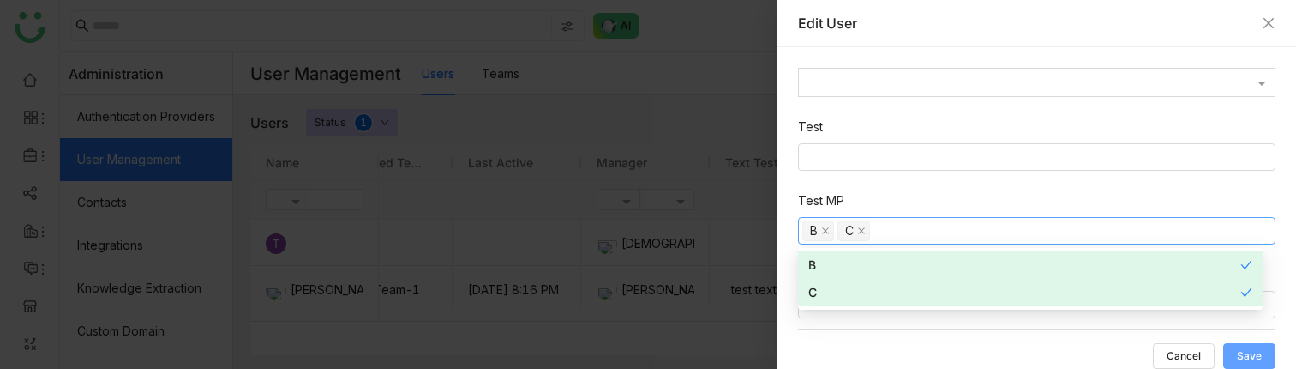
click at [1248, 356] on span "Save" at bounding box center [1249, 356] width 25 height 0
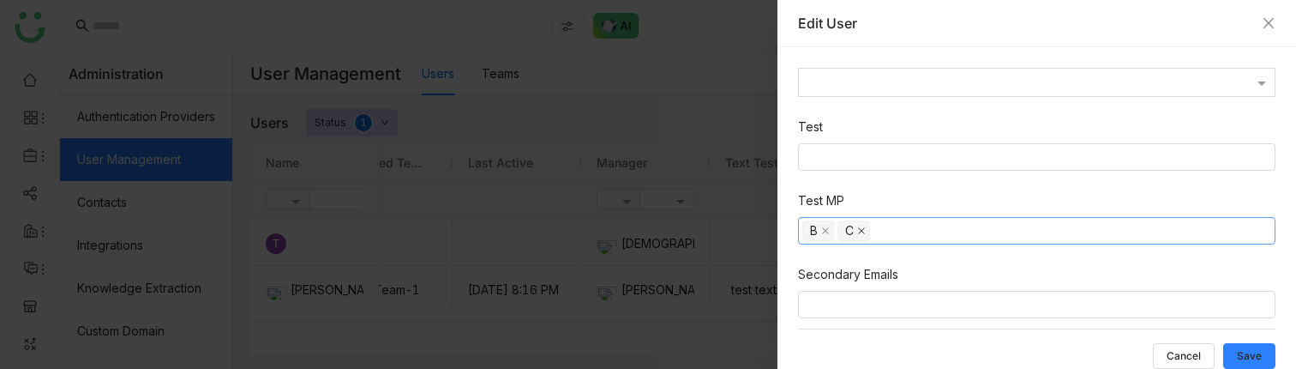
click at [865, 231] on icon at bounding box center [861, 230] width 9 height 9
click at [825, 230] on icon at bounding box center [825, 230] width 9 height 9
click at [1235, 357] on button "Save" at bounding box center [1250, 356] width 52 height 26
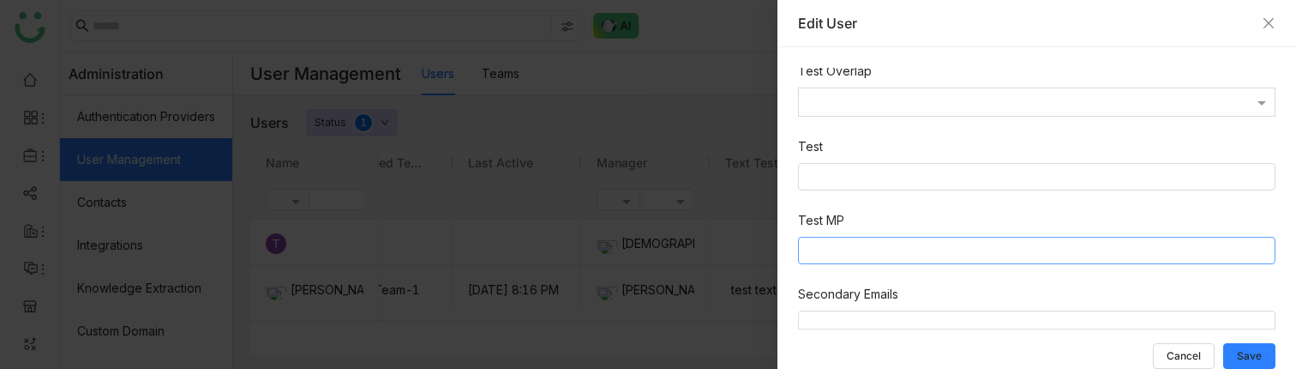
click at [926, 244] on nz-select-top-control at bounding box center [1037, 250] width 478 height 27
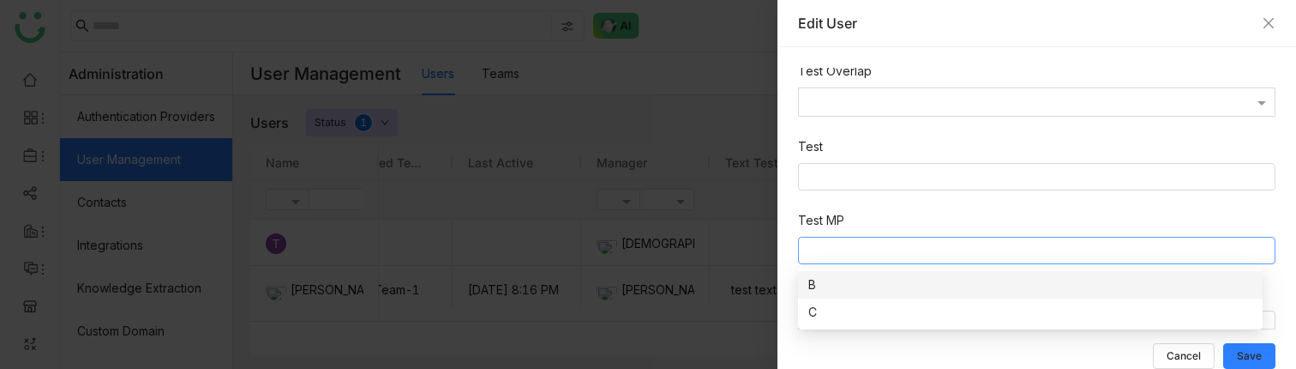
click at [895, 282] on div "B" at bounding box center [1031, 284] width 444 height 19
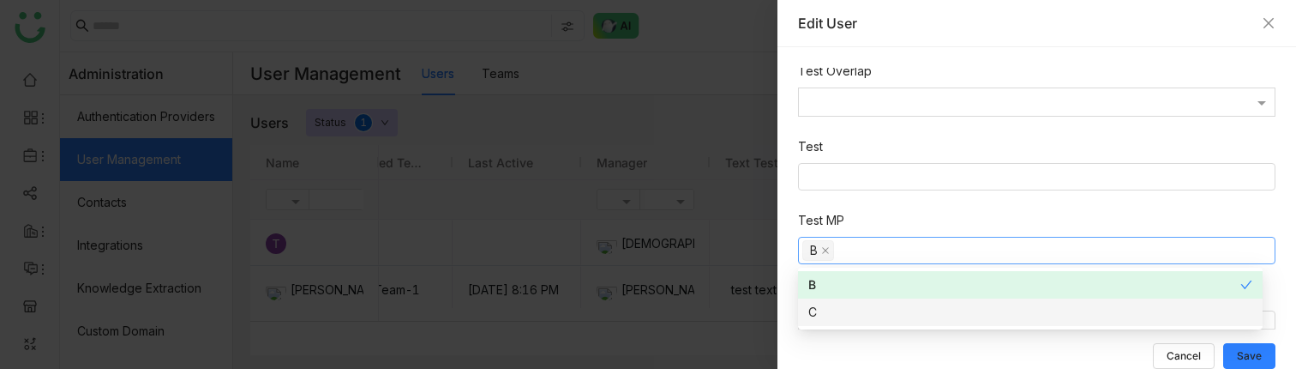
click at [1017, 347] on div "Cancel Save" at bounding box center [1037, 348] width 478 height 40
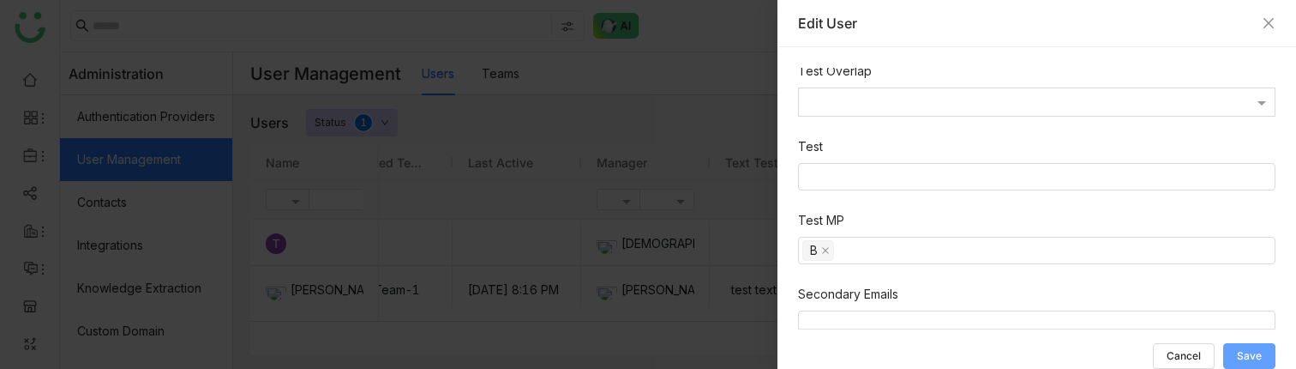
click at [1235, 358] on button "Save" at bounding box center [1250, 356] width 52 height 26
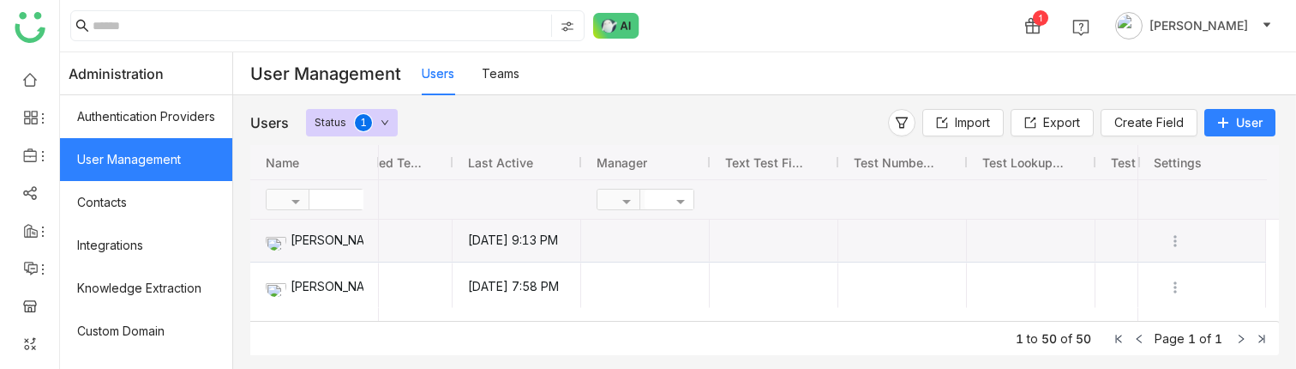
scroll to position [382, 0]
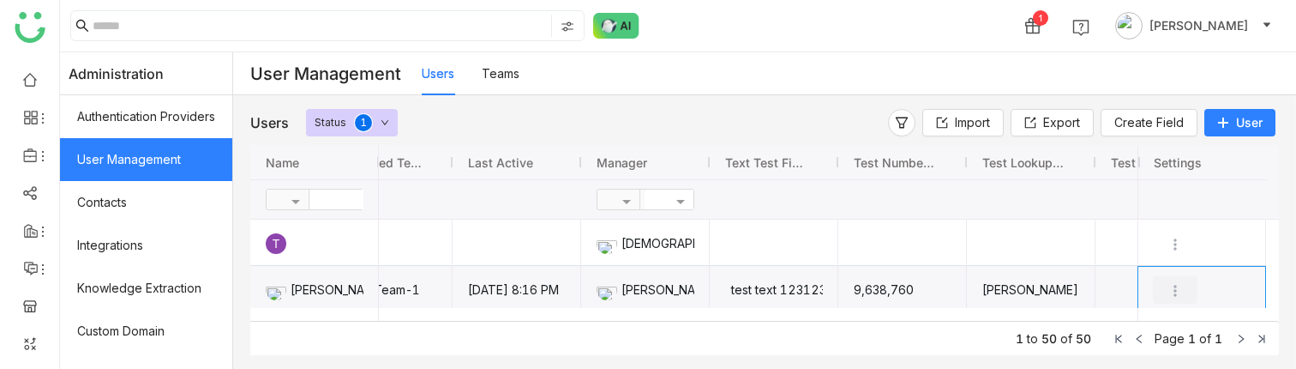
click at [1173, 285] on img "Press SPACE to select this row." at bounding box center [1175, 290] width 17 height 17
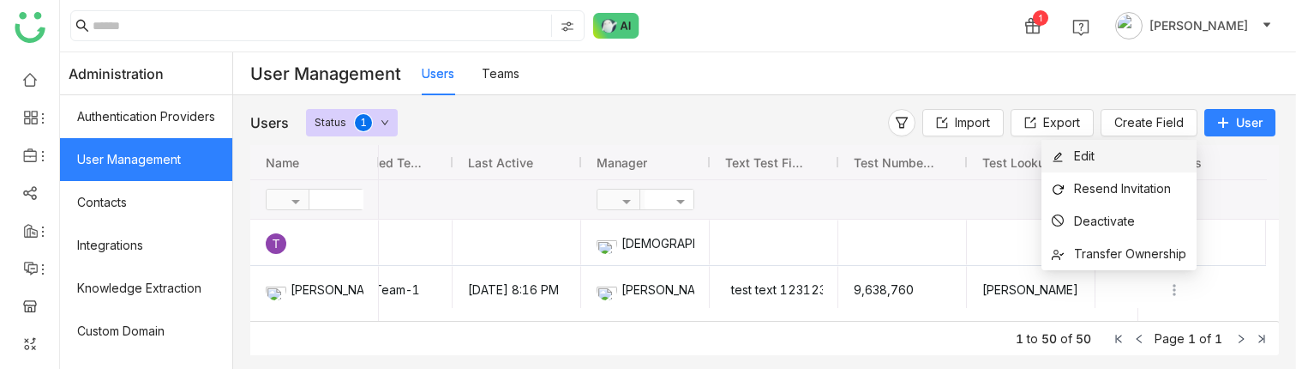
click at [1086, 164] on span "Edit" at bounding box center [1073, 156] width 43 height 19
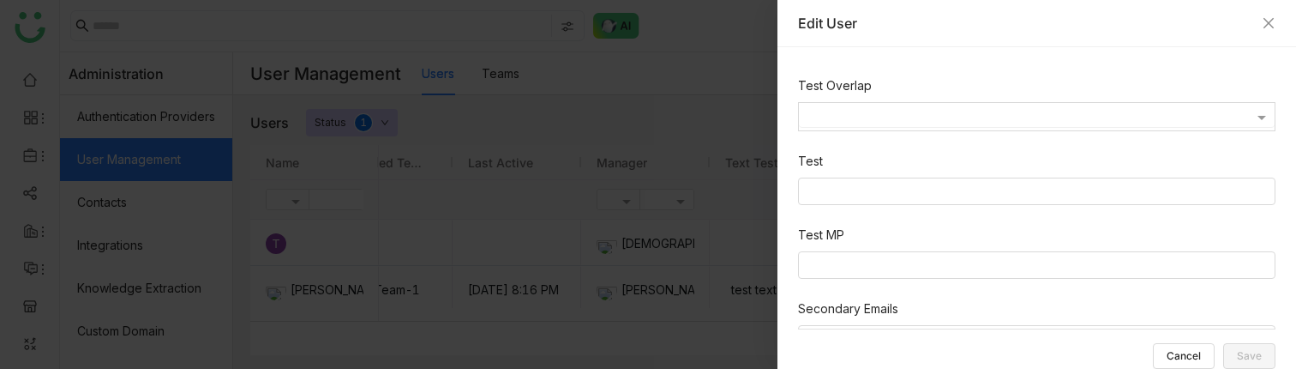
scroll to position [839, 0]
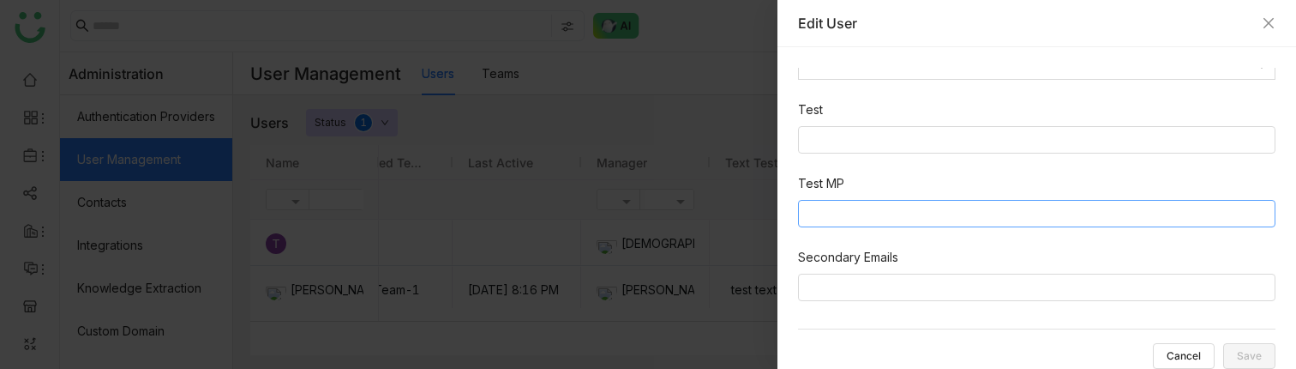
click at [881, 208] on nz-select-top-control at bounding box center [1037, 213] width 478 height 27
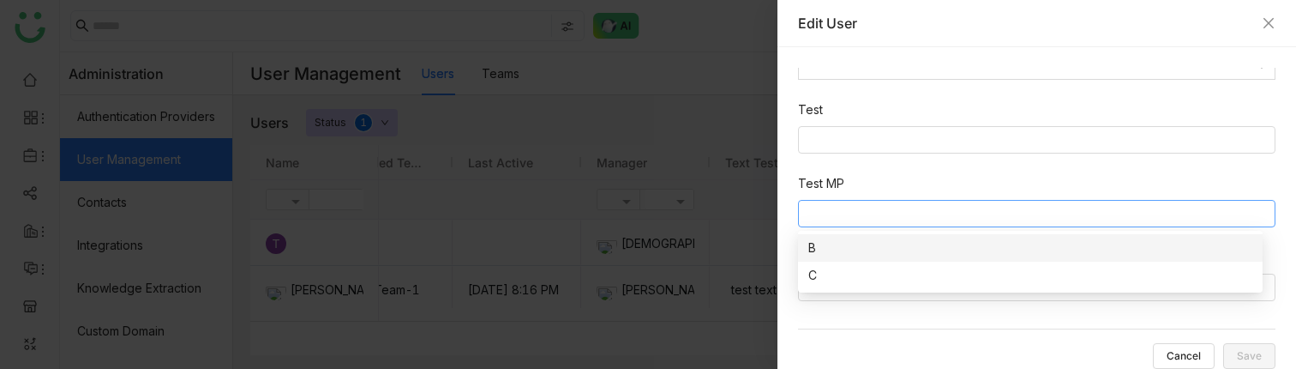
click at [904, 237] on nz-option-item "B" at bounding box center [1030, 247] width 465 height 27
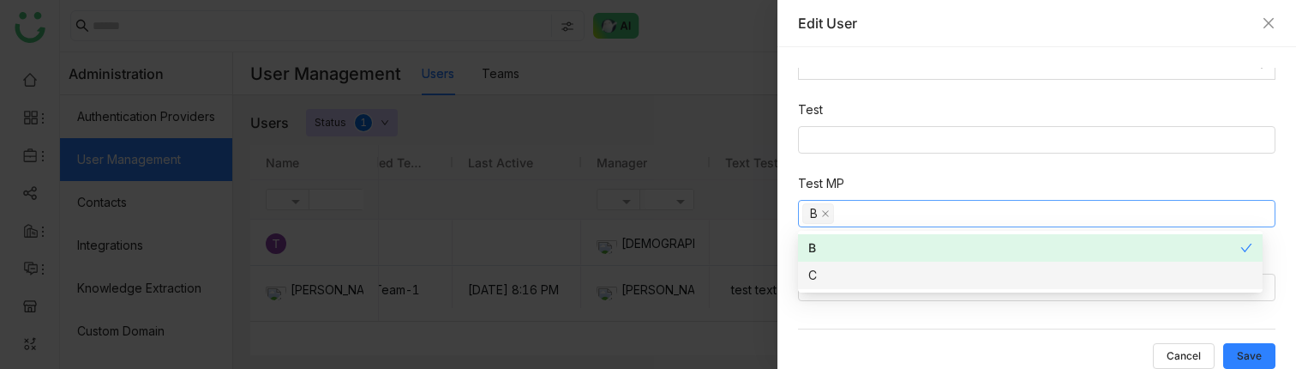
click at [874, 274] on div "C" at bounding box center [1031, 275] width 444 height 19
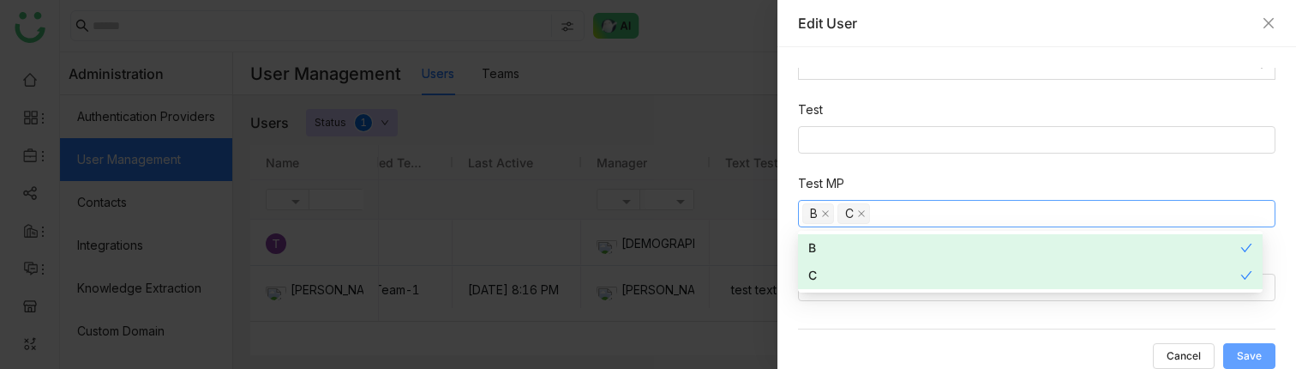
click at [1247, 363] on button "Save" at bounding box center [1250, 356] width 52 height 26
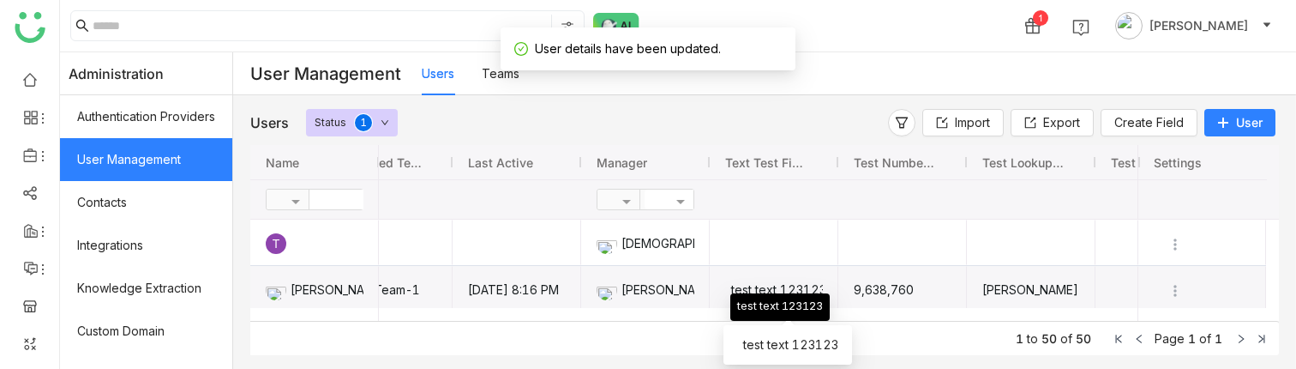
scroll to position [0, 491]
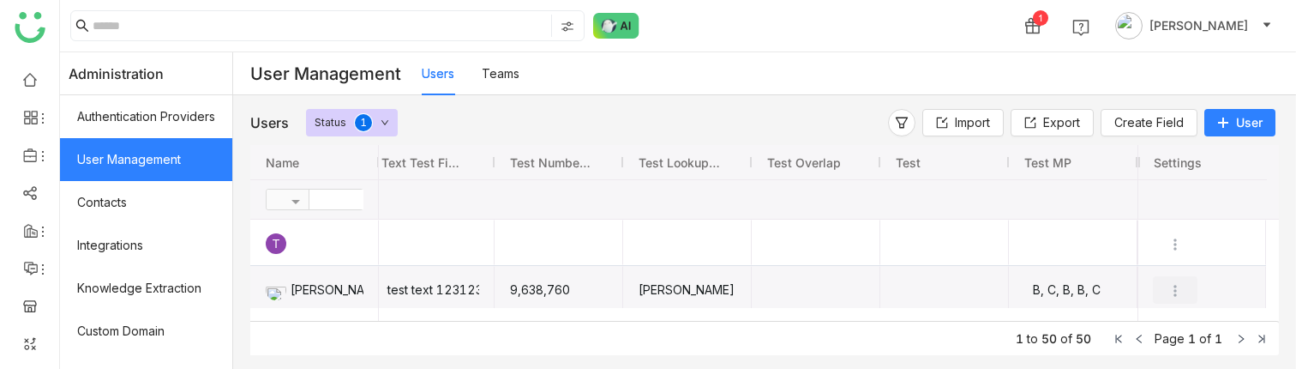
click at [1174, 290] on img "Press SPACE to select this row." at bounding box center [1175, 290] width 17 height 17
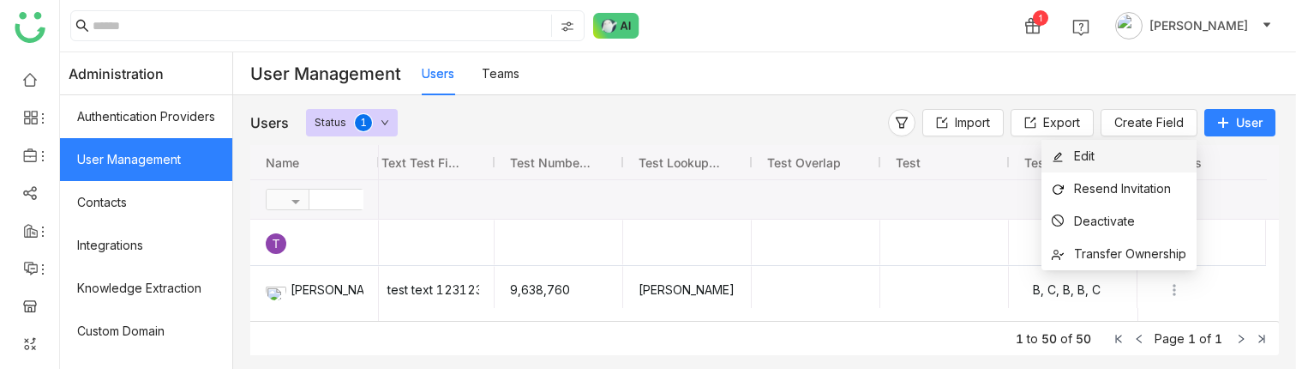
click at [1086, 163] on span "Edit" at bounding box center [1073, 156] width 43 height 19
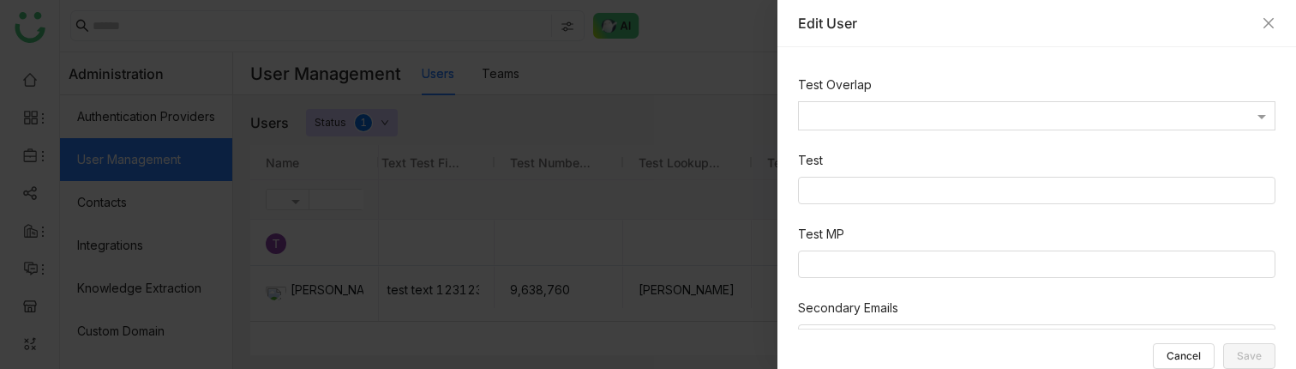
scroll to position [786, 0]
click at [918, 278] on nz-select-top-control at bounding box center [1037, 265] width 478 height 27
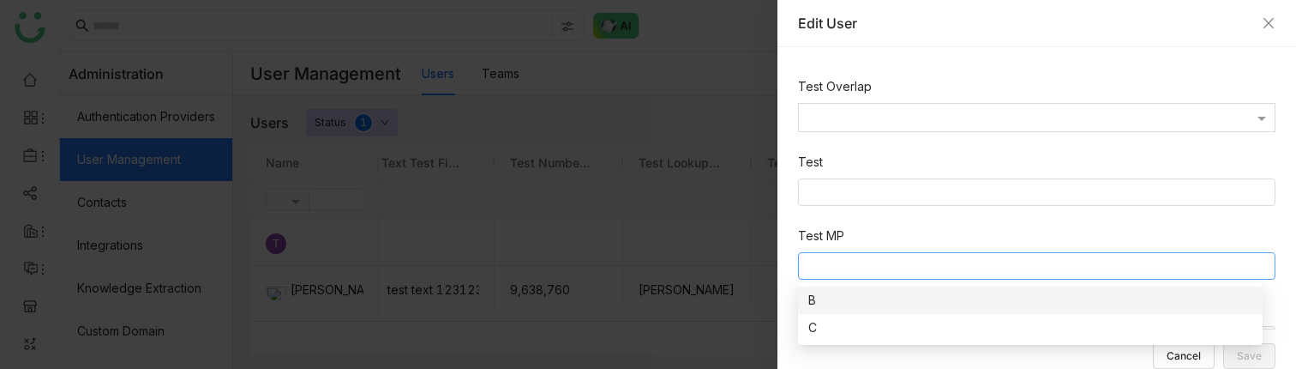
click at [850, 302] on div "B" at bounding box center [1031, 300] width 444 height 19
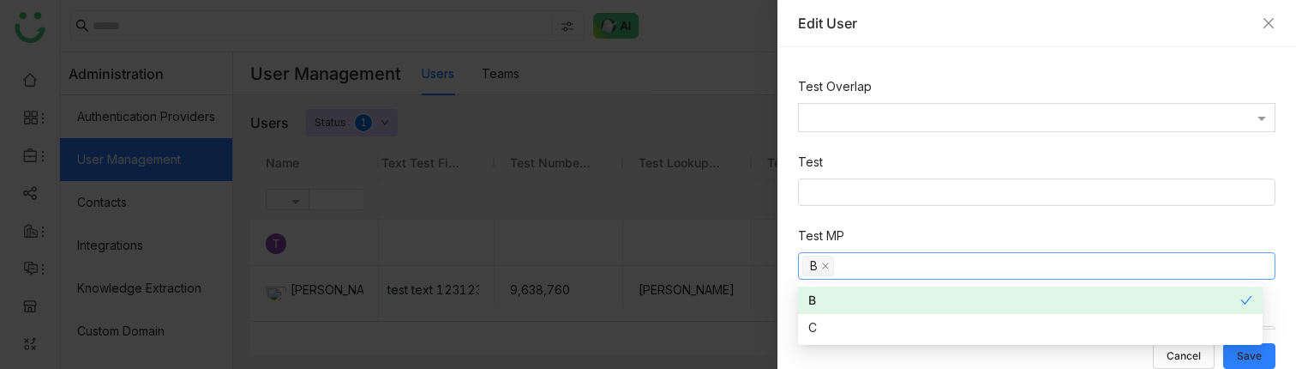
click at [848, 229] on nz-form-item "Test MP B" at bounding box center [1040, 256] width 484 height 60
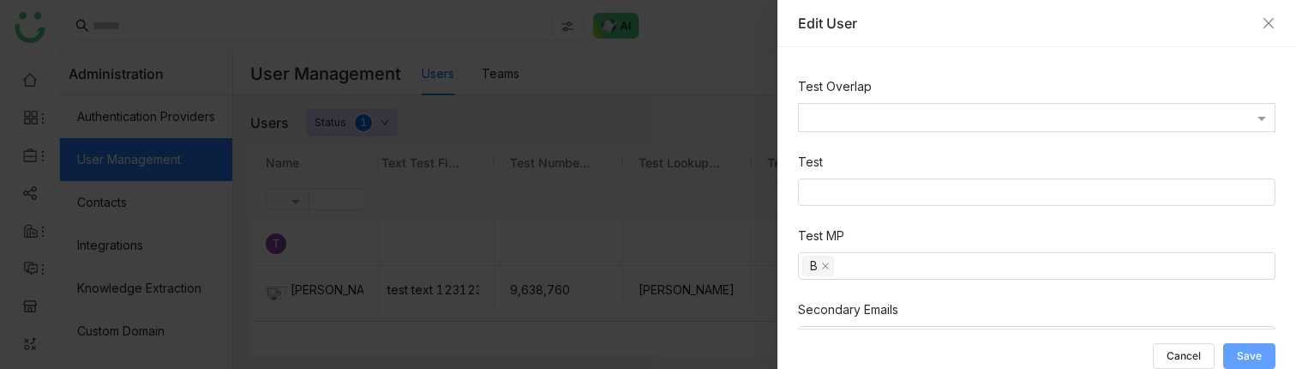
click at [1252, 356] on span "Save" at bounding box center [1249, 356] width 25 height 0
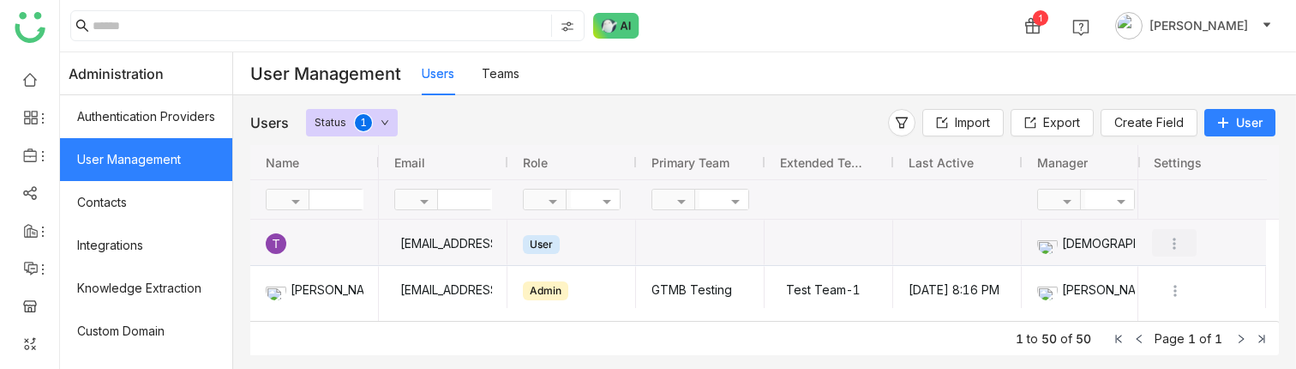
click at [1174, 234] on button "Press SPACE to select this row." at bounding box center [1174, 242] width 45 height 27
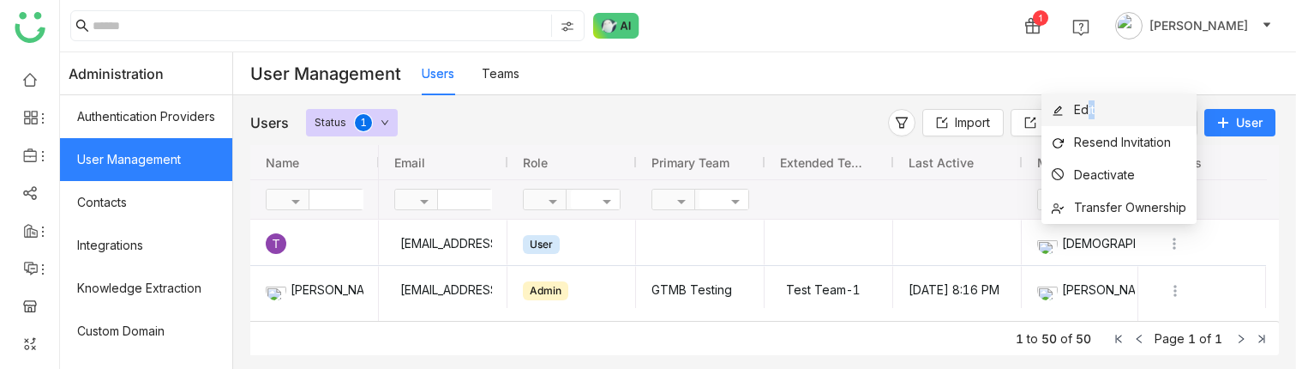
click at [1091, 118] on li "Edit" at bounding box center [1119, 109] width 155 height 33
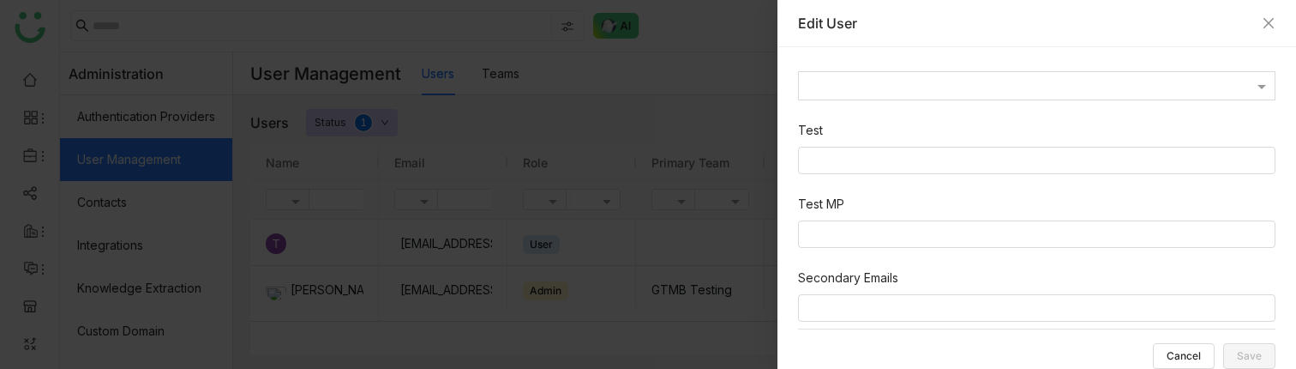
scroll to position [839, 0]
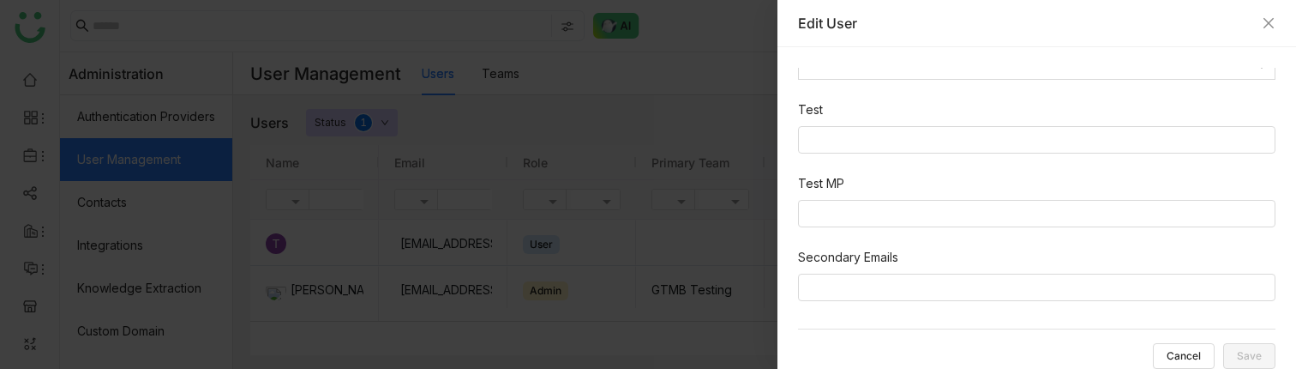
click at [945, 229] on nz-form-item "Test MP" at bounding box center [1040, 204] width 484 height 60
click at [911, 217] on nz-select-top-control at bounding box center [1037, 213] width 478 height 27
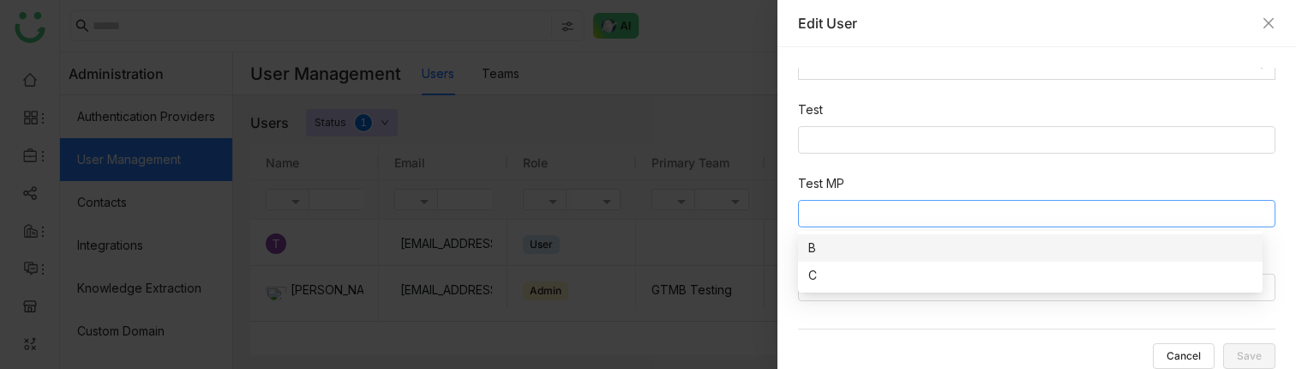
click at [866, 244] on div "B" at bounding box center [1031, 247] width 444 height 19
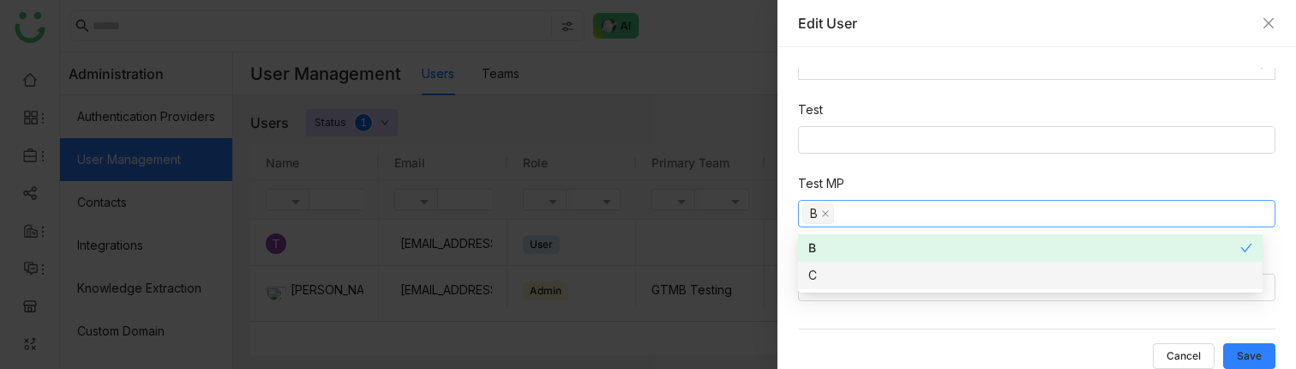
click at [1063, 352] on div "Cancel Save" at bounding box center [1037, 348] width 478 height 40
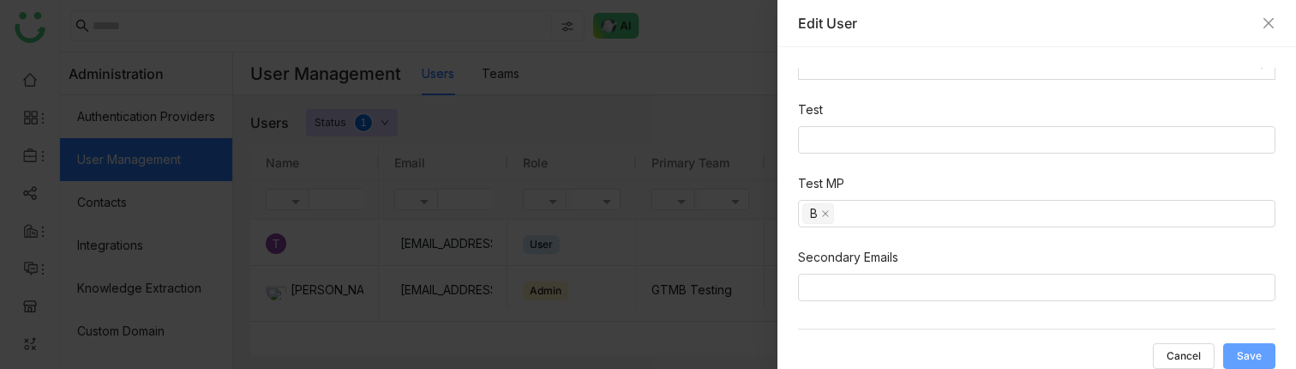
click at [1255, 348] on button "Save" at bounding box center [1250, 356] width 52 height 26
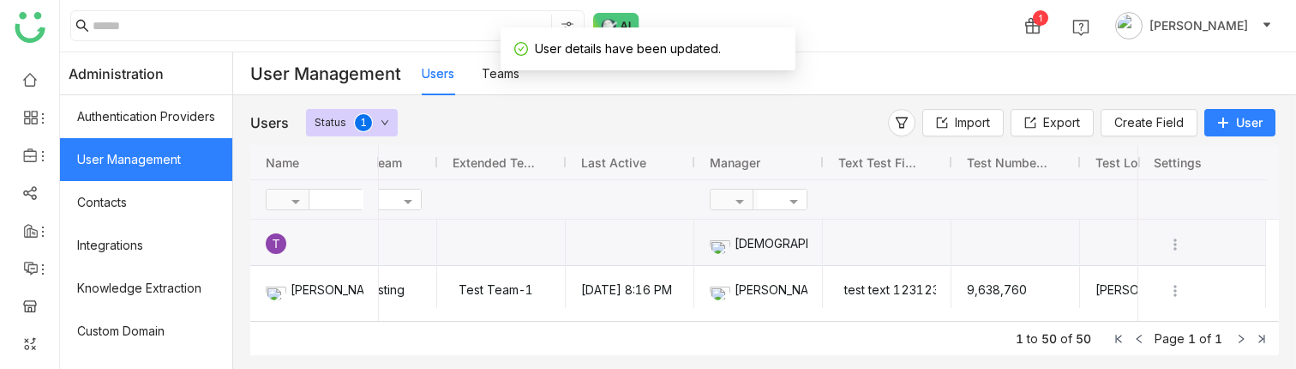
scroll to position [0, 0]
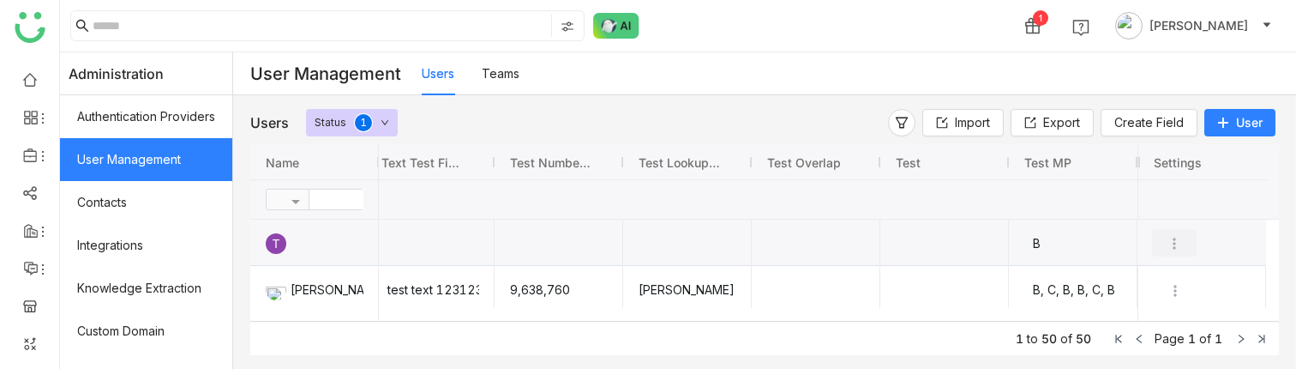
click at [1184, 249] on button "Press SPACE to select this row." at bounding box center [1174, 242] width 45 height 27
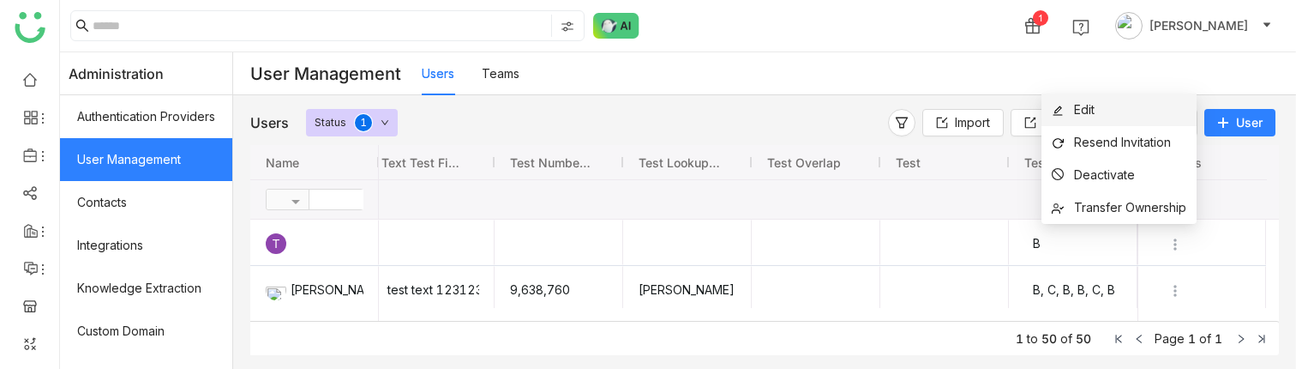
click at [1109, 117] on li "Edit" at bounding box center [1119, 109] width 155 height 33
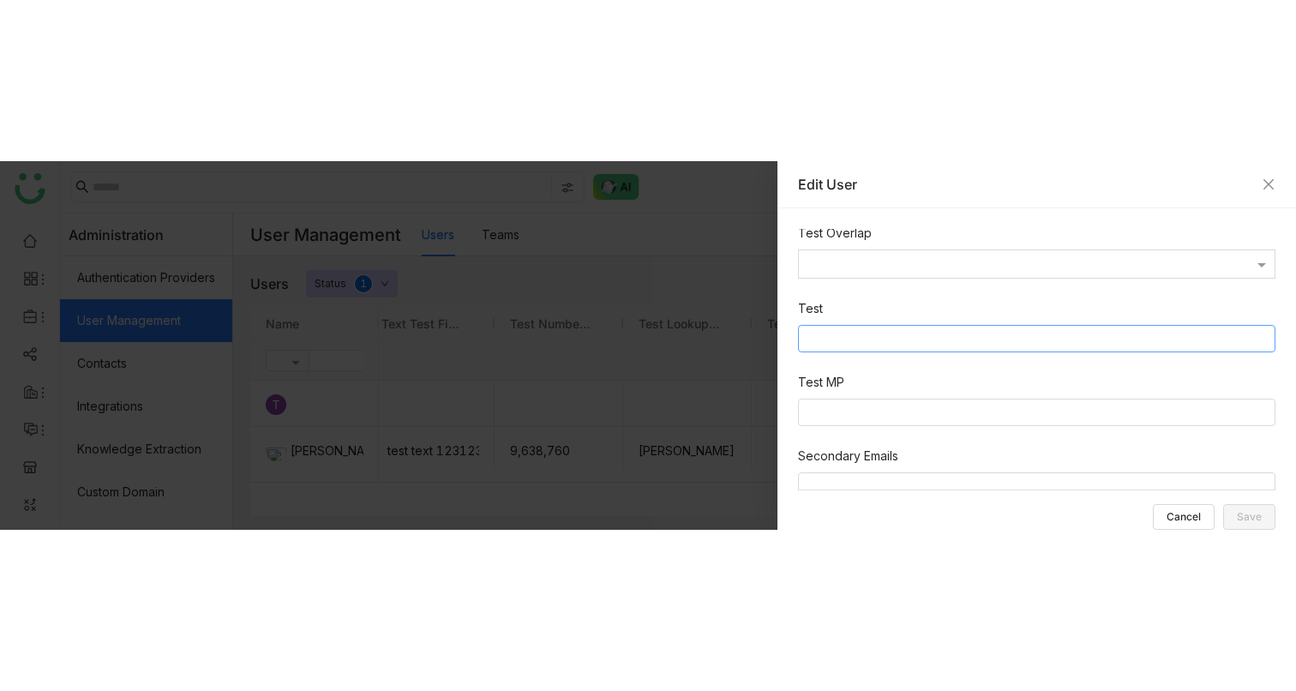
scroll to position [784, 0]
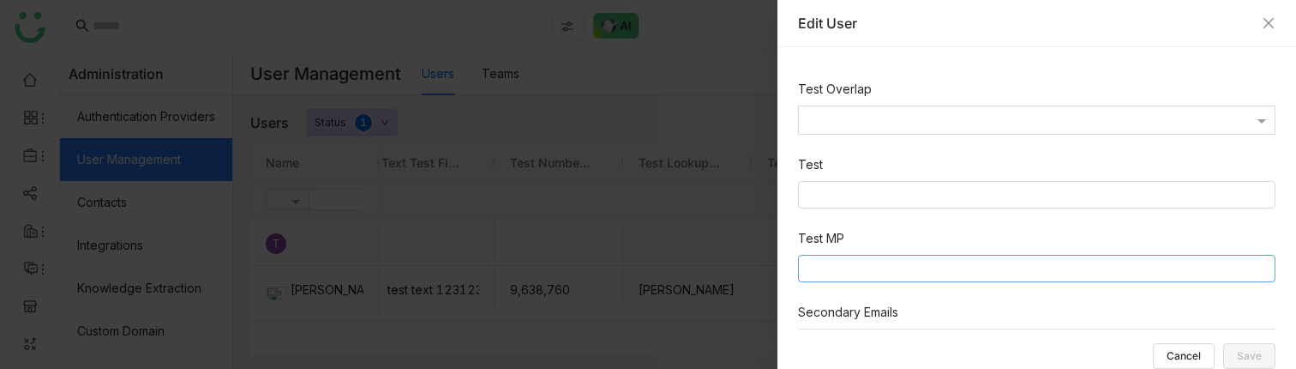
click at [837, 266] on nz-select-top-control at bounding box center [1037, 268] width 478 height 27
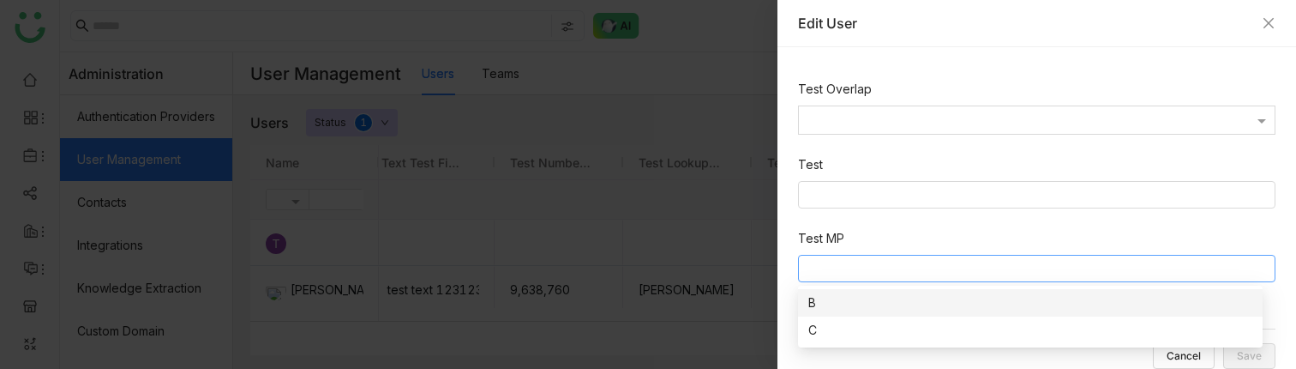
click at [821, 303] on div "B" at bounding box center [1031, 302] width 444 height 19
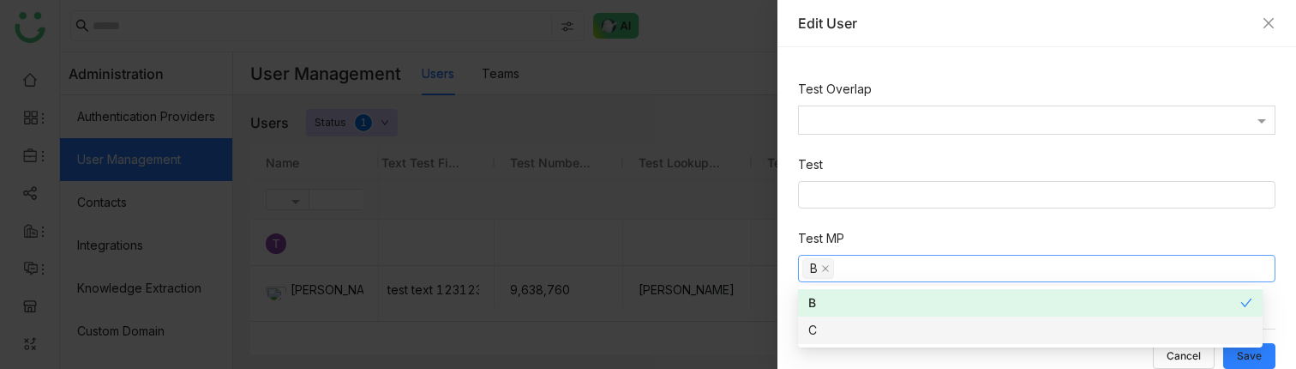
click at [821, 328] on div "C" at bounding box center [1031, 330] width 444 height 19
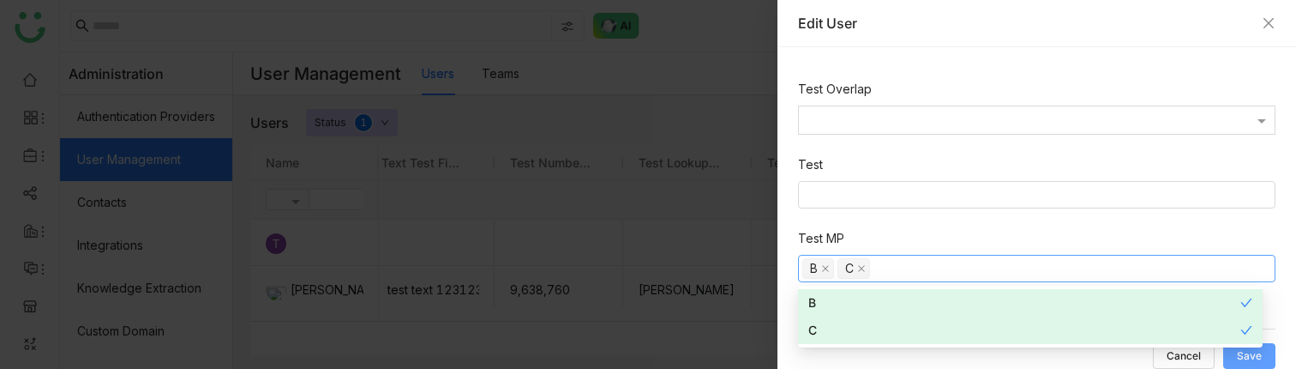
click at [1264, 363] on button "Save" at bounding box center [1250, 356] width 52 height 26
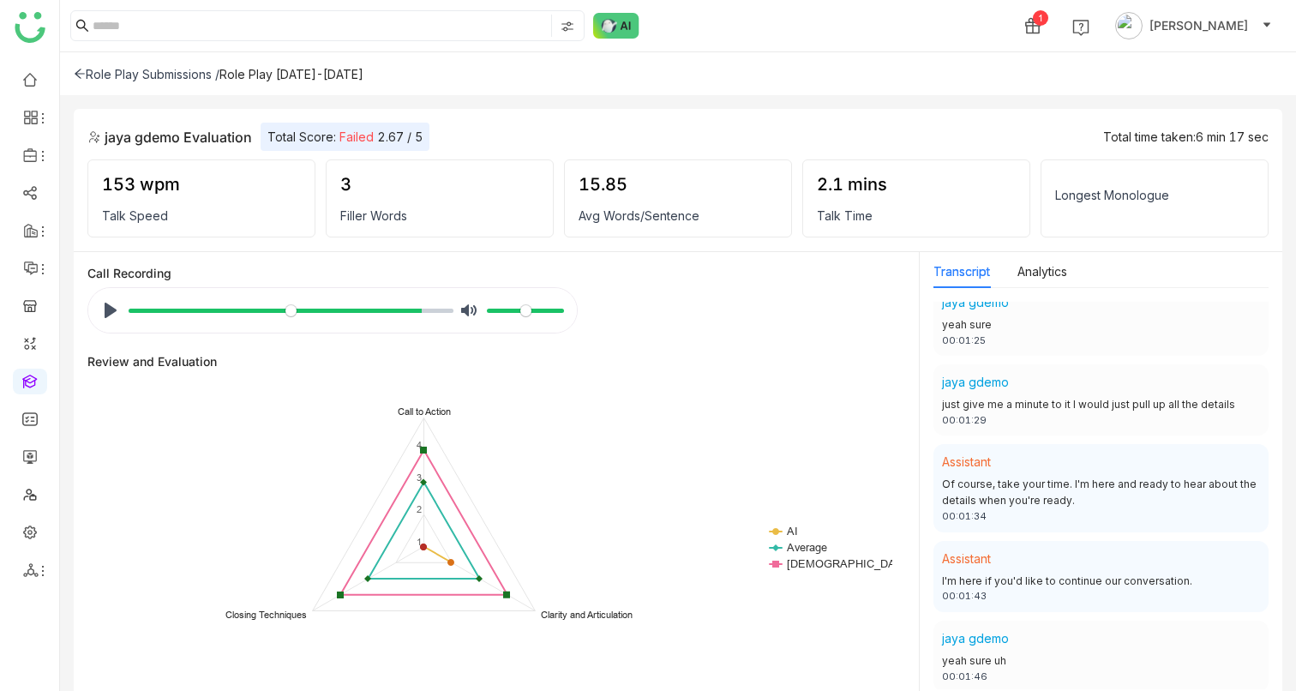
scroll to position [983, 0]
click at [1025, 510] on div "00:01:34" at bounding box center [1101, 514] width 318 height 15
click at [924, 407] on div "Transcript Analytics Assistant Hello 00:00:00 [PERSON_NAME] how are you 00:00:0…" at bounding box center [1101, 472] width 363 height 441
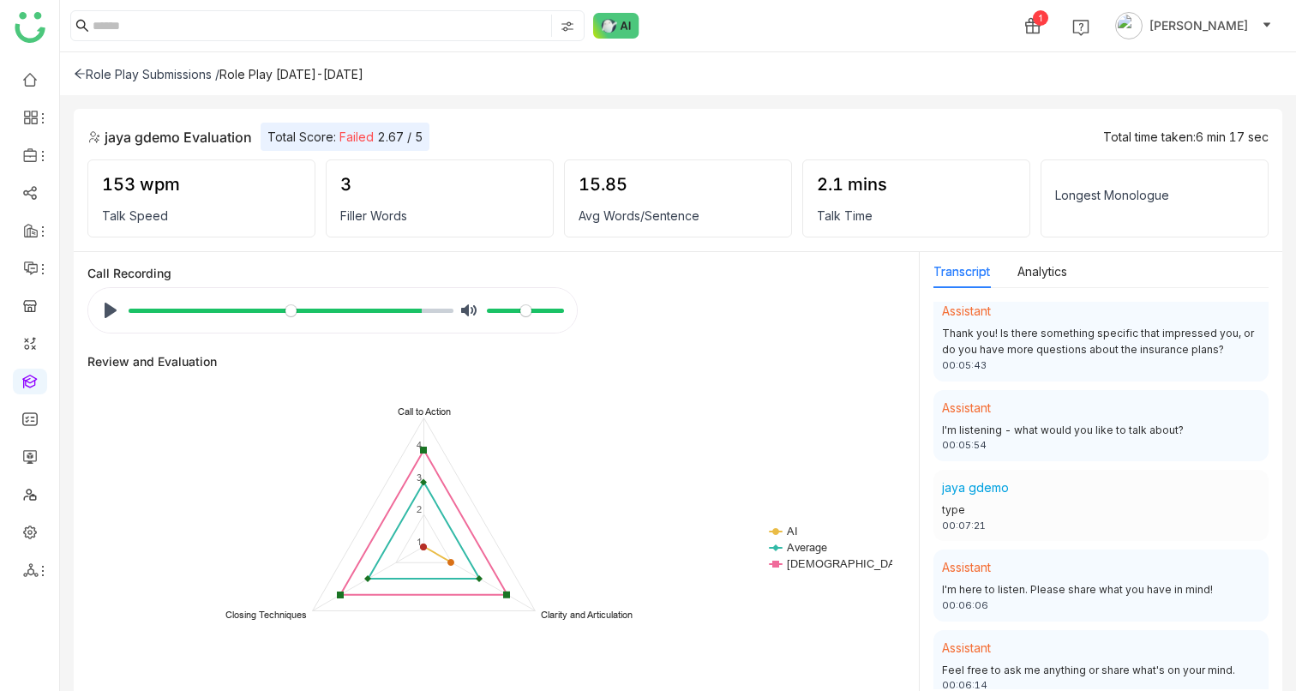
scroll to position [3412, 0]
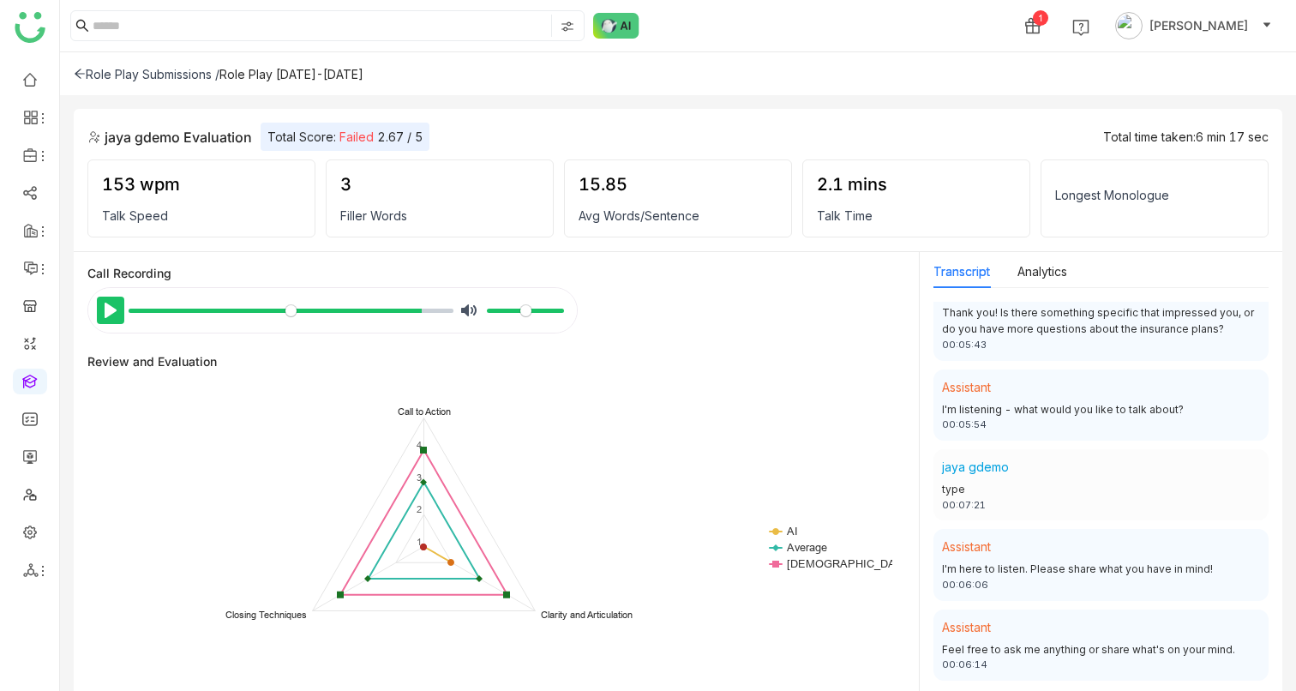
click at [112, 312] on button "Pause Play" at bounding box center [110, 310] width 27 height 27
type input "*****"
click at [364, 310] on input "Seek" at bounding box center [291, 311] width 325 height 16
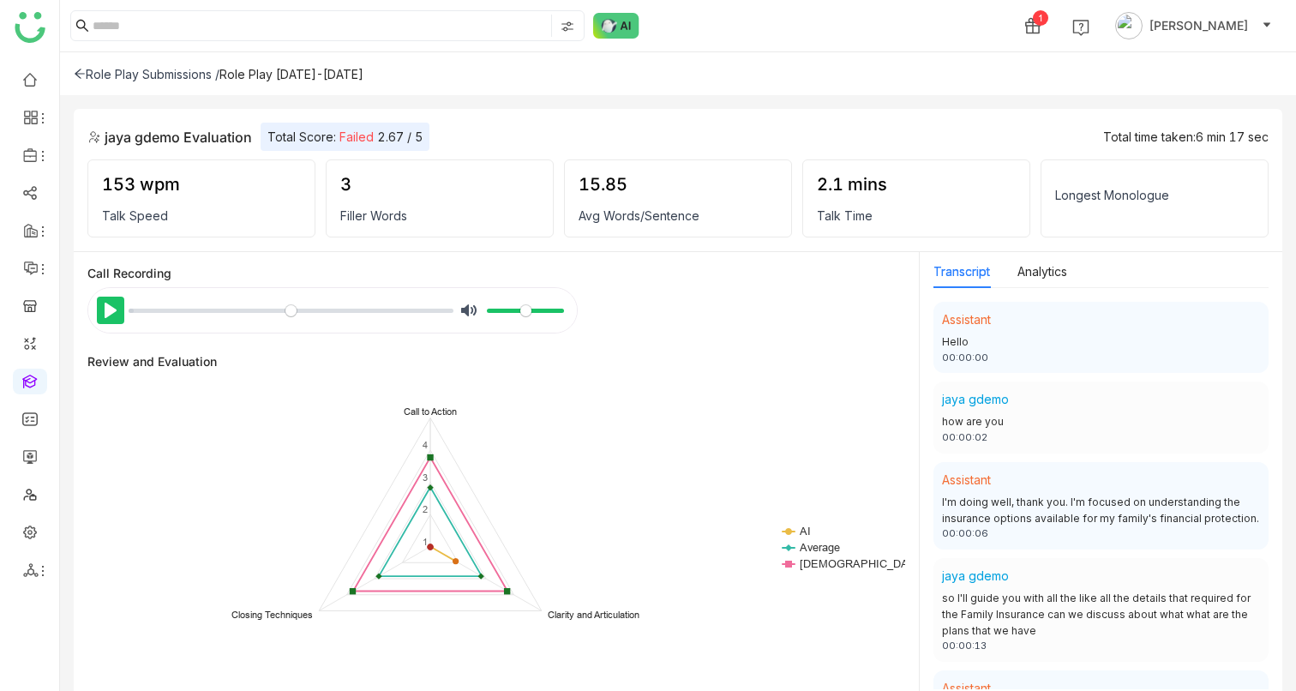
click at [109, 312] on button "Pause Play" at bounding box center [110, 310] width 27 height 27
click at [255, 306] on input "Seek" at bounding box center [291, 311] width 325 height 16
click at [396, 311] on input "Seek" at bounding box center [291, 311] width 325 height 16
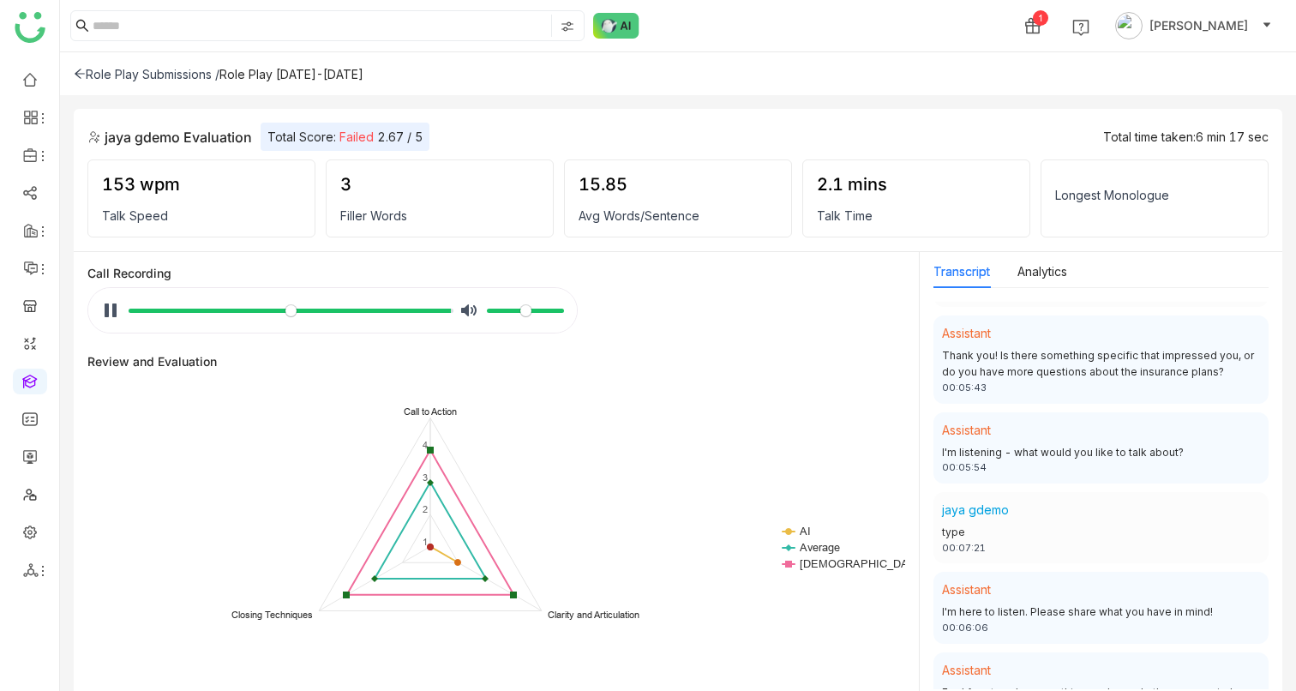
scroll to position [3412, 0]
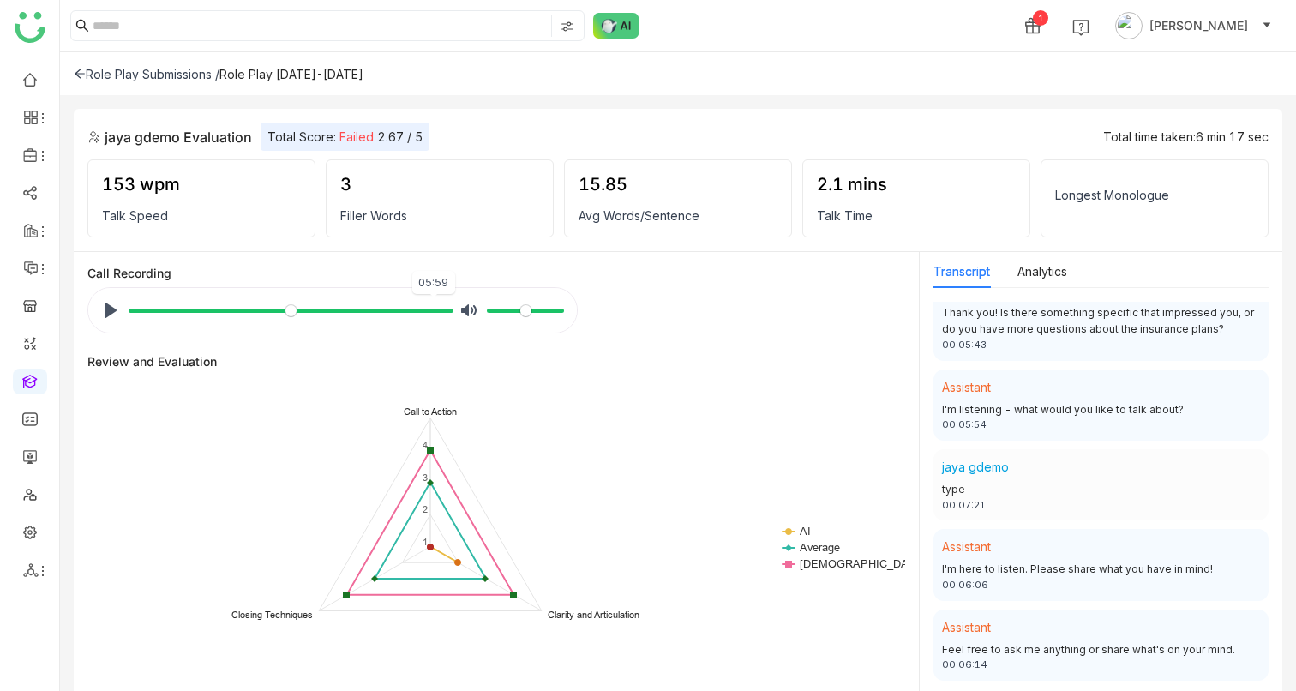
click at [426, 309] on input "Seek" at bounding box center [291, 311] width 325 height 16
click at [105, 310] on button "Pause Play" at bounding box center [110, 310] width 27 height 27
type input "***"
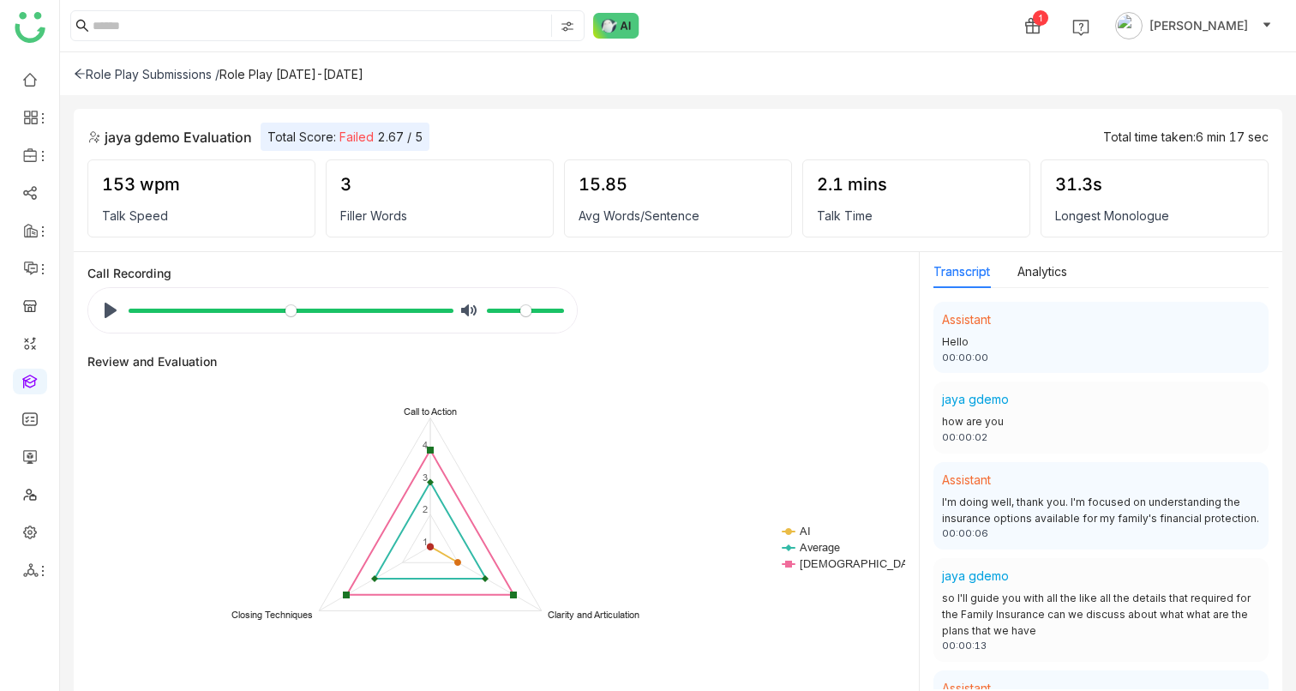
scroll to position [1382, 0]
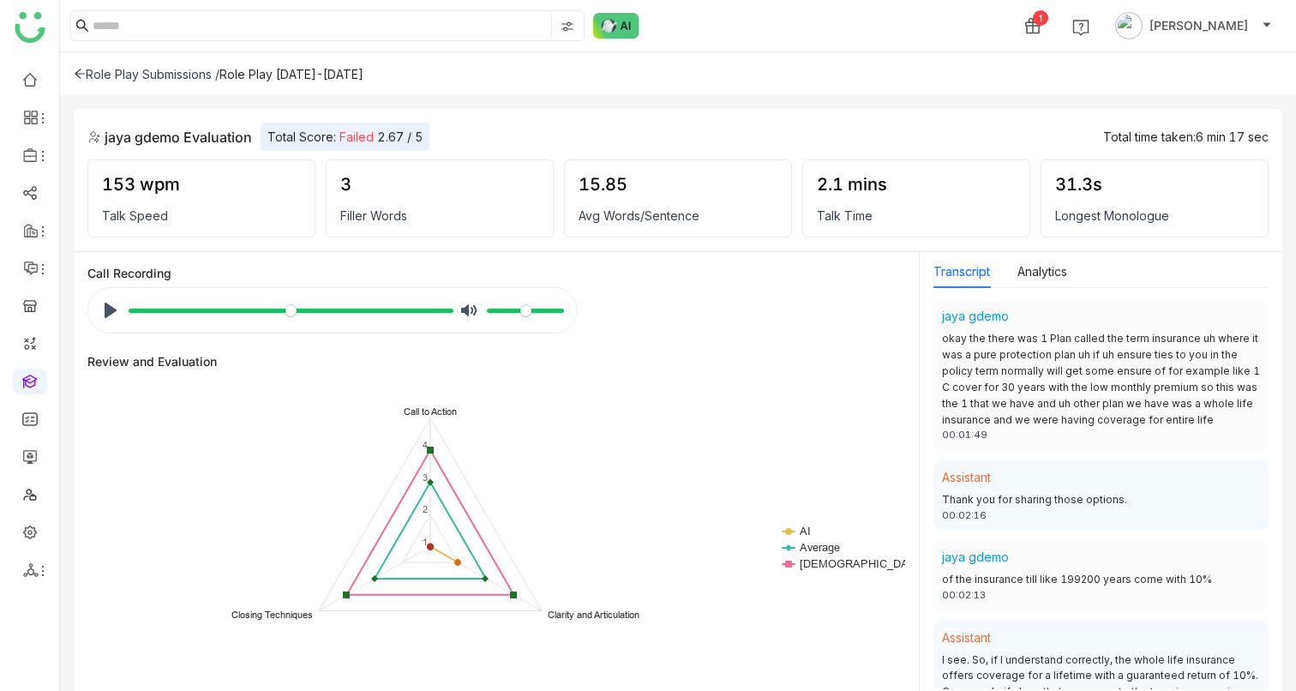
click at [114, 71] on div "Role Play Submissions /" at bounding box center [147, 74] width 146 height 15
